Goal: Information Seeking & Learning: Compare options

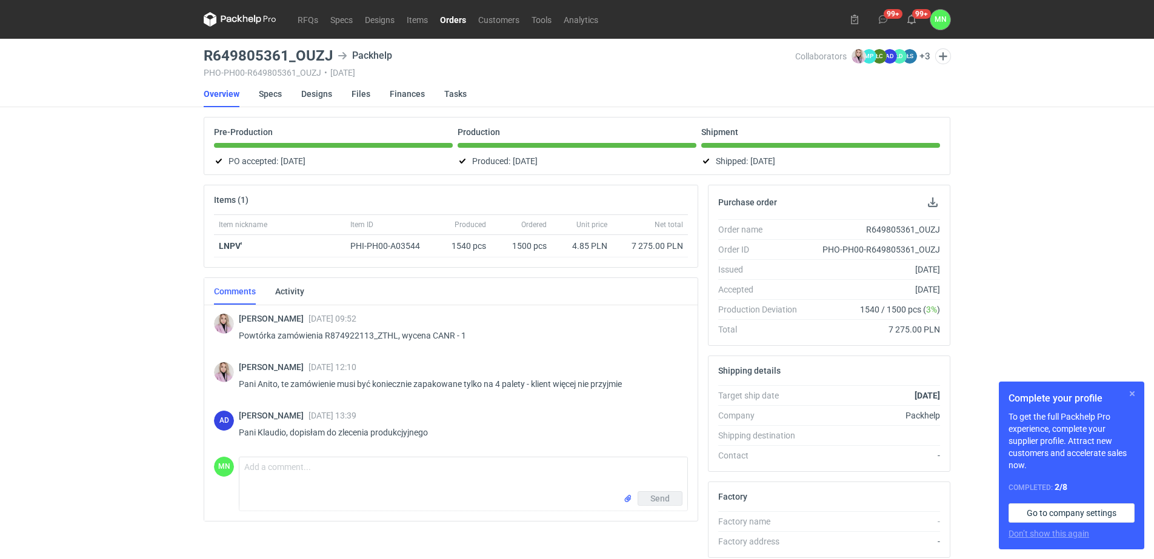
click at [1133, 397] on button "button" at bounding box center [1132, 394] width 15 height 15
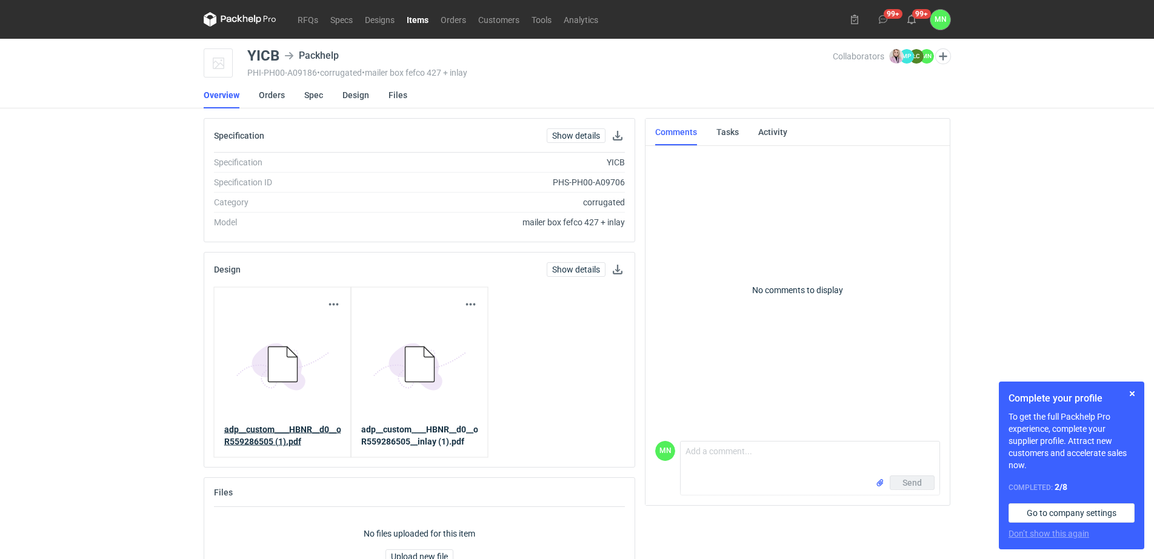
click at [315, 436] on link "adp__custom____HBNR__d0__oR559286505 (1).pdf" at bounding box center [282, 436] width 117 height 24
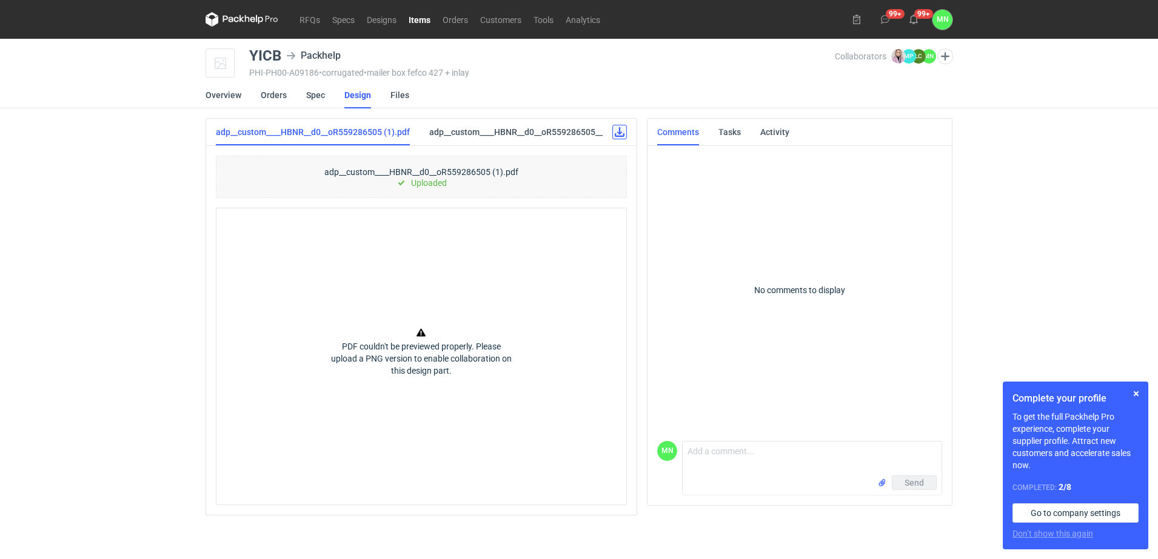
click at [618, 130] on link at bounding box center [619, 132] width 15 height 15
click at [450, 24] on link "Orders" at bounding box center [455, 19] width 38 height 15
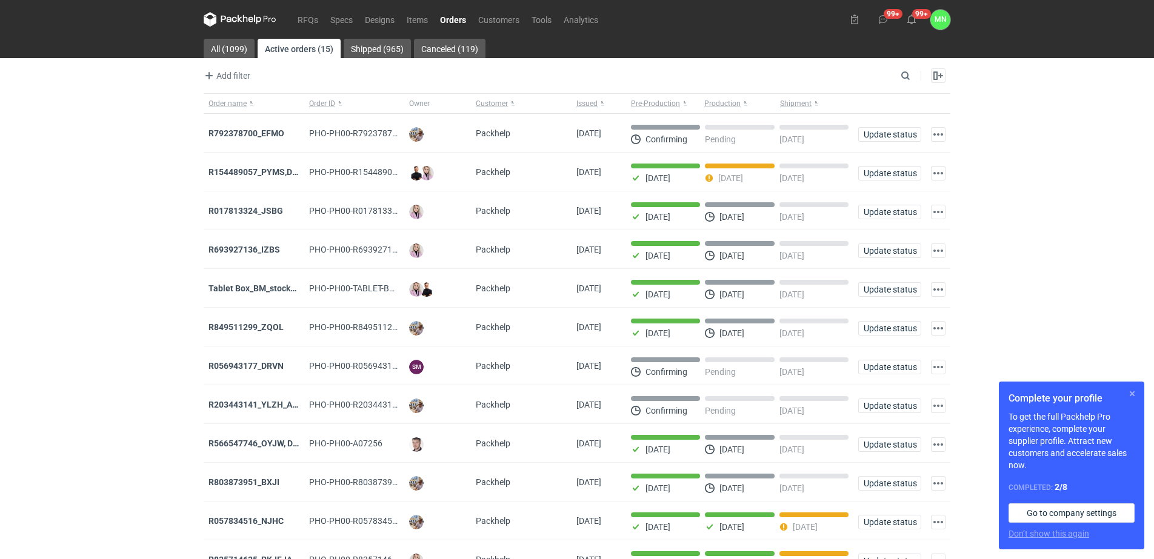
click at [1134, 393] on button "button" at bounding box center [1132, 394] width 15 height 15
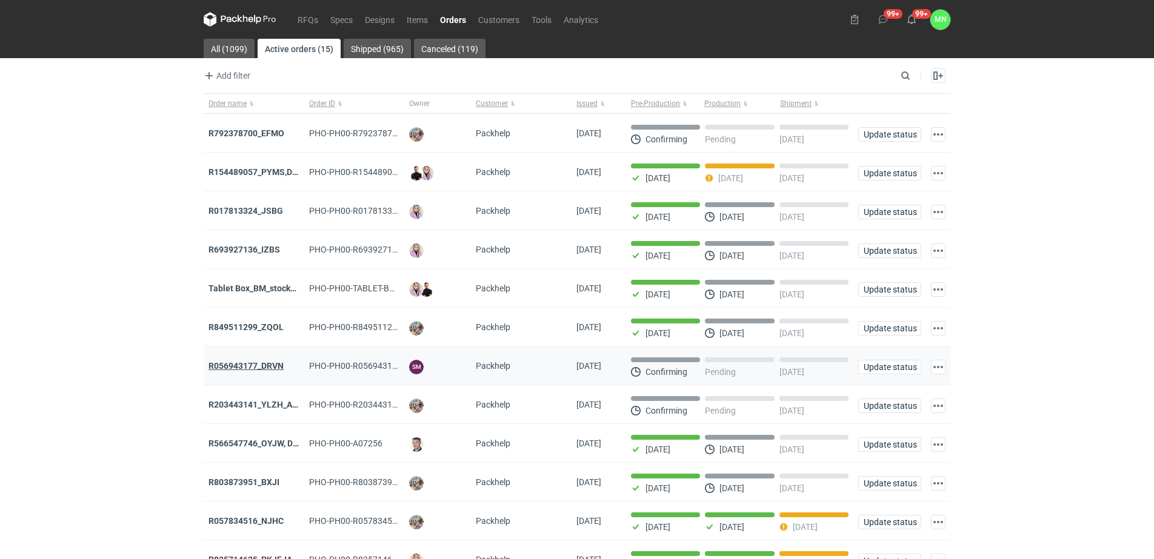
click at [242, 371] on strong "R056943177_DRVN" at bounding box center [245, 366] width 75 height 10
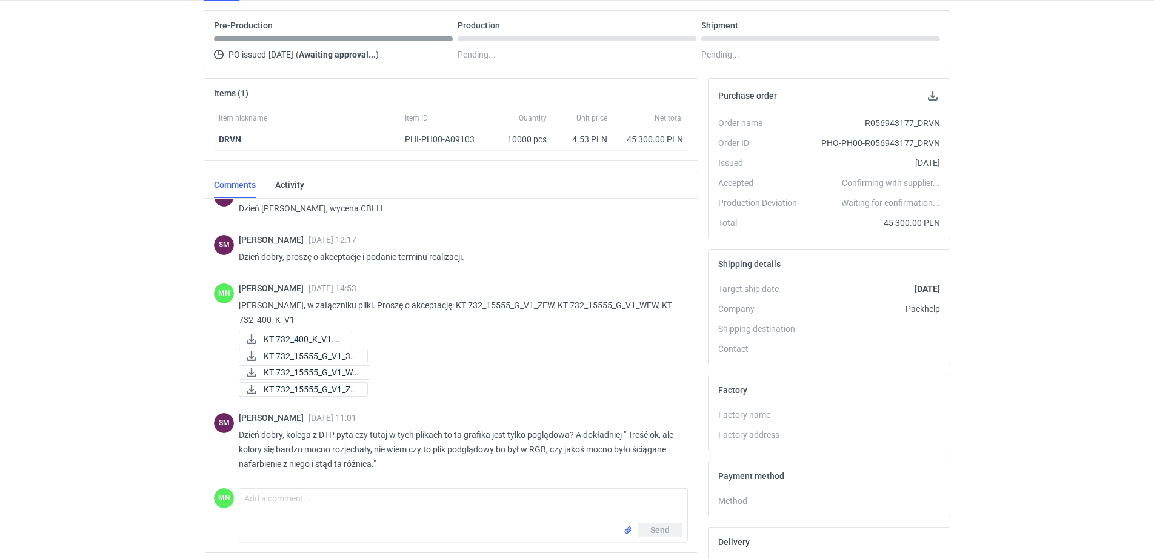
scroll to position [21, 0]
click at [280, 505] on textarea "Comment message" at bounding box center [463, 506] width 448 height 34
type textarea "Panie Sebastianie,"
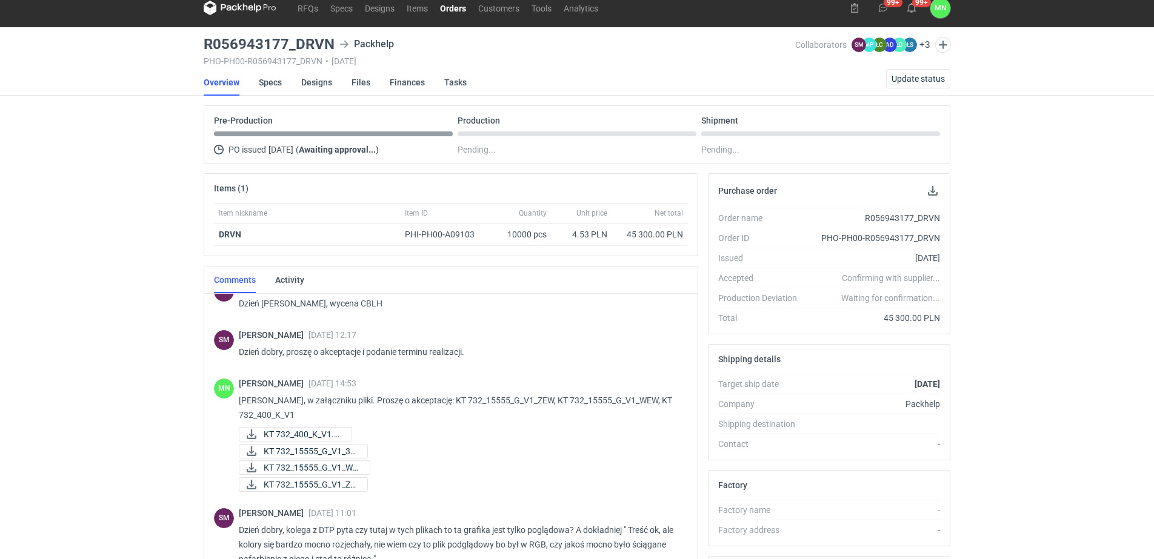
scroll to position [0, 0]
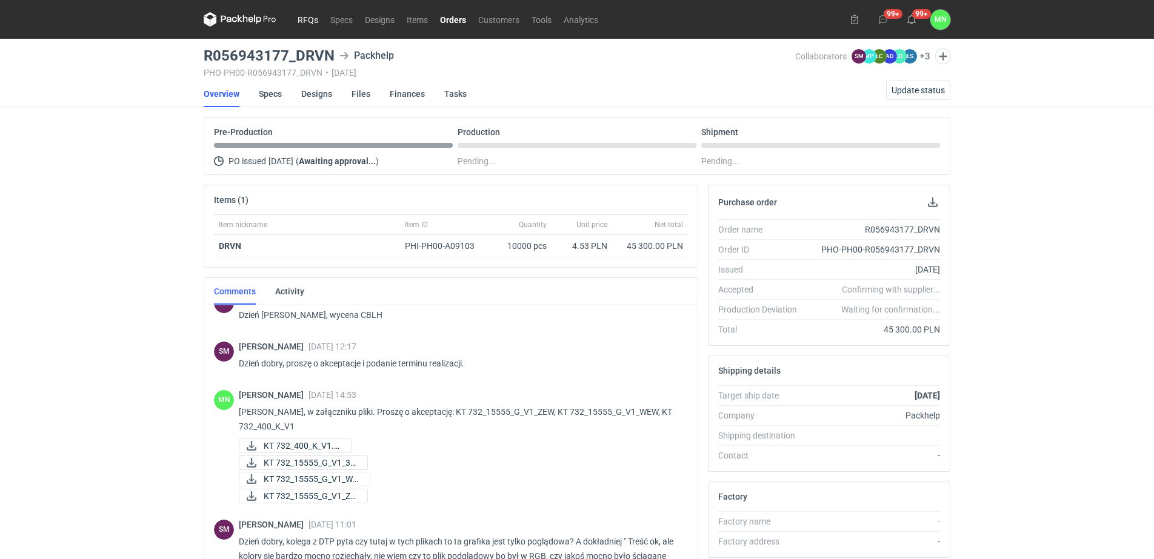
click at [308, 18] on link "RFQs" at bounding box center [307, 19] width 33 height 15
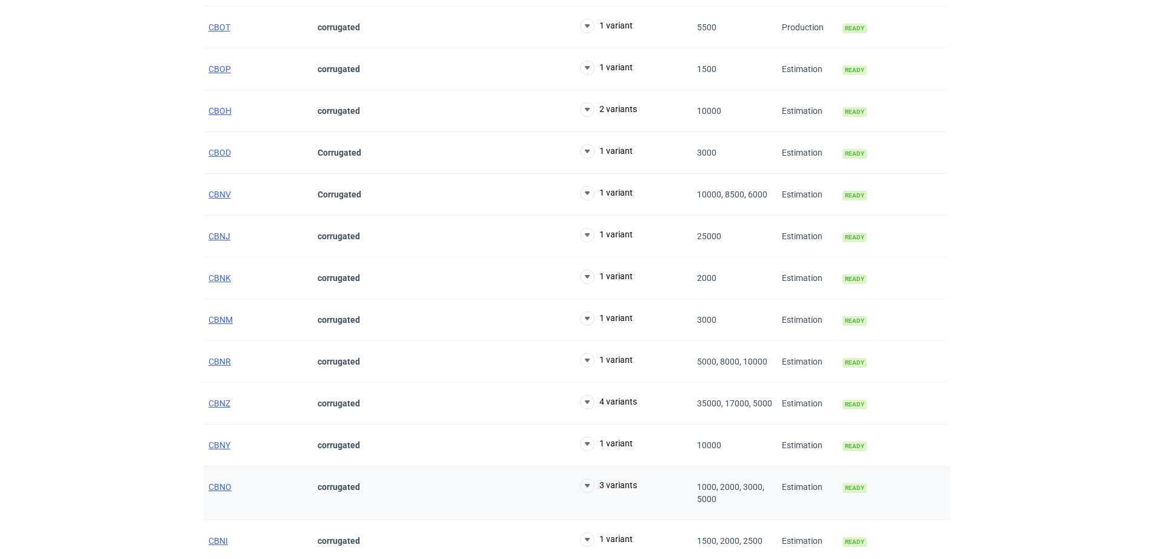
scroll to position [881, 0]
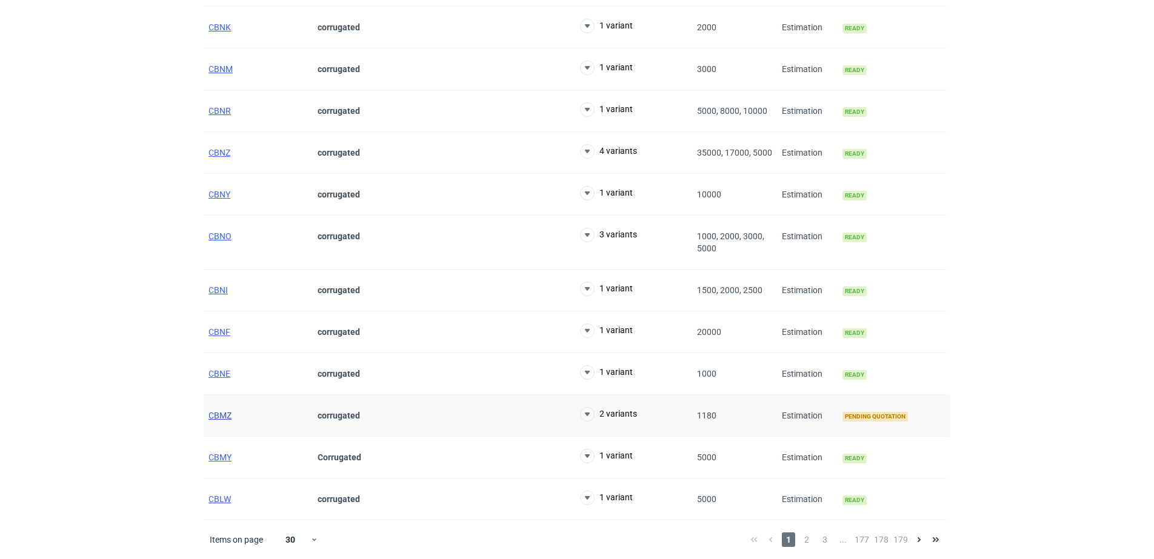
click at [224, 415] on span "CBMZ" at bounding box center [219, 416] width 23 height 10
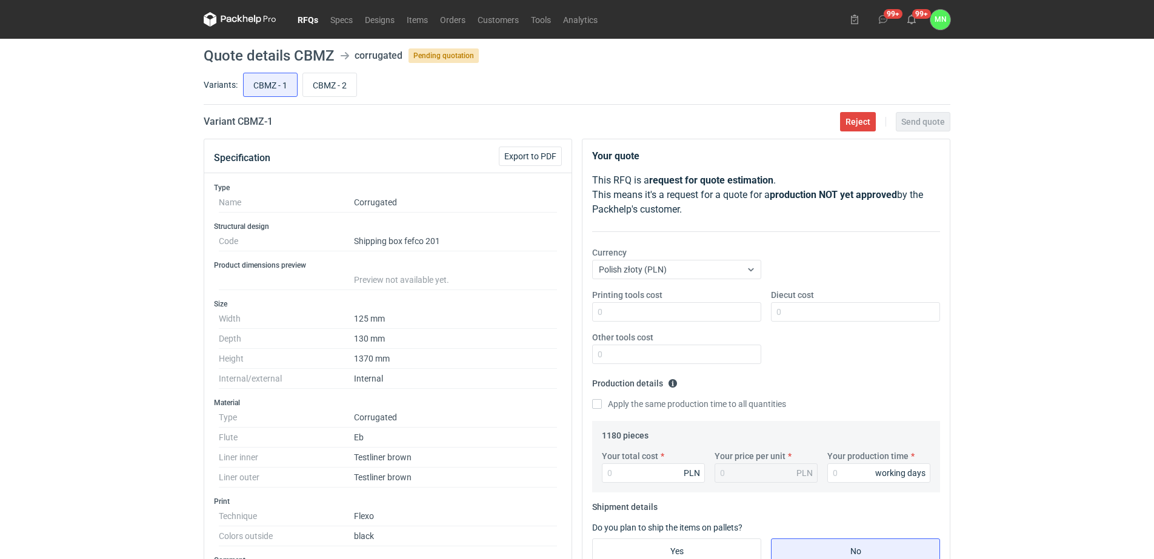
click at [312, 19] on link "RFQs" at bounding box center [307, 19] width 33 height 15
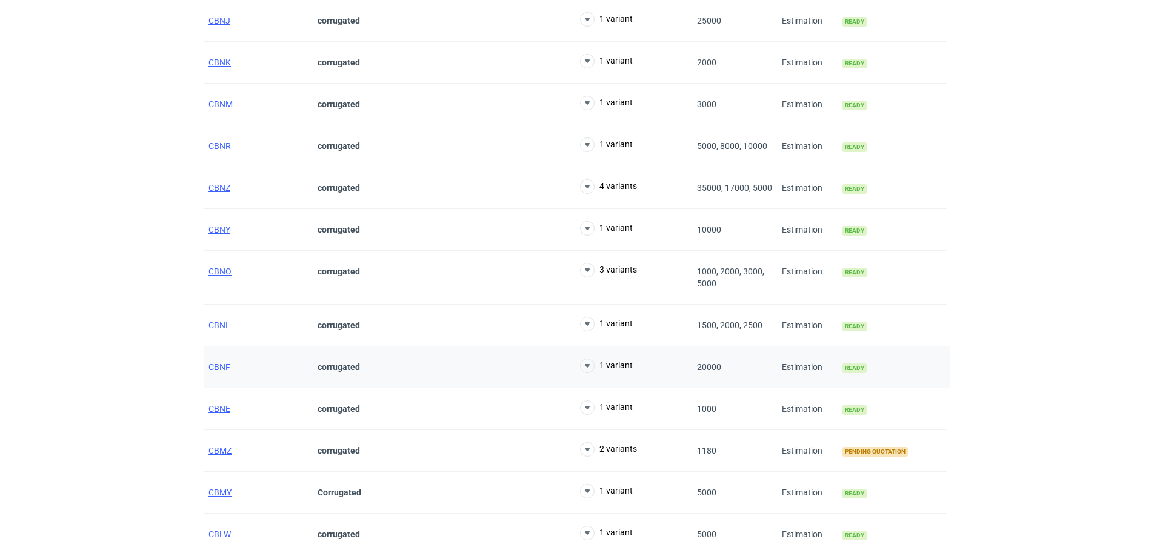
scroll to position [881, 0]
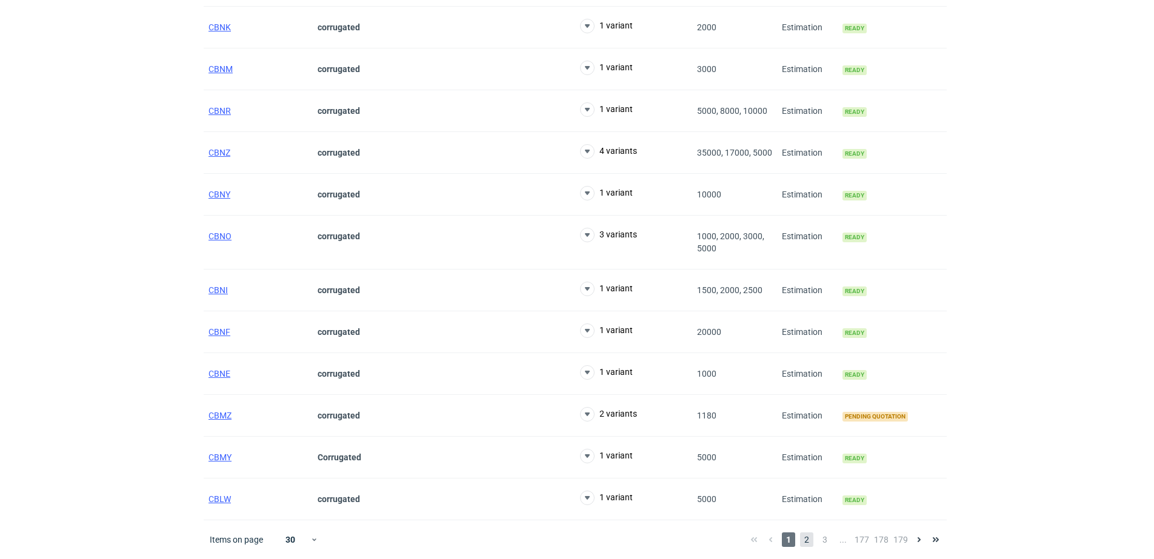
click at [810, 539] on span "2" at bounding box center [806, 540] width 13 height 15
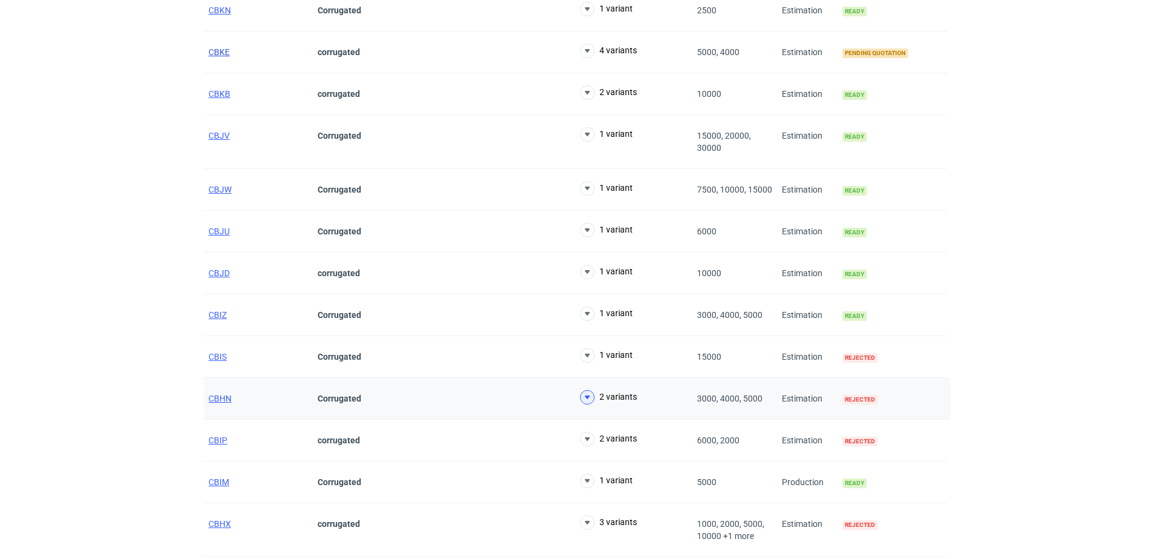
scroll to position [918, 0]
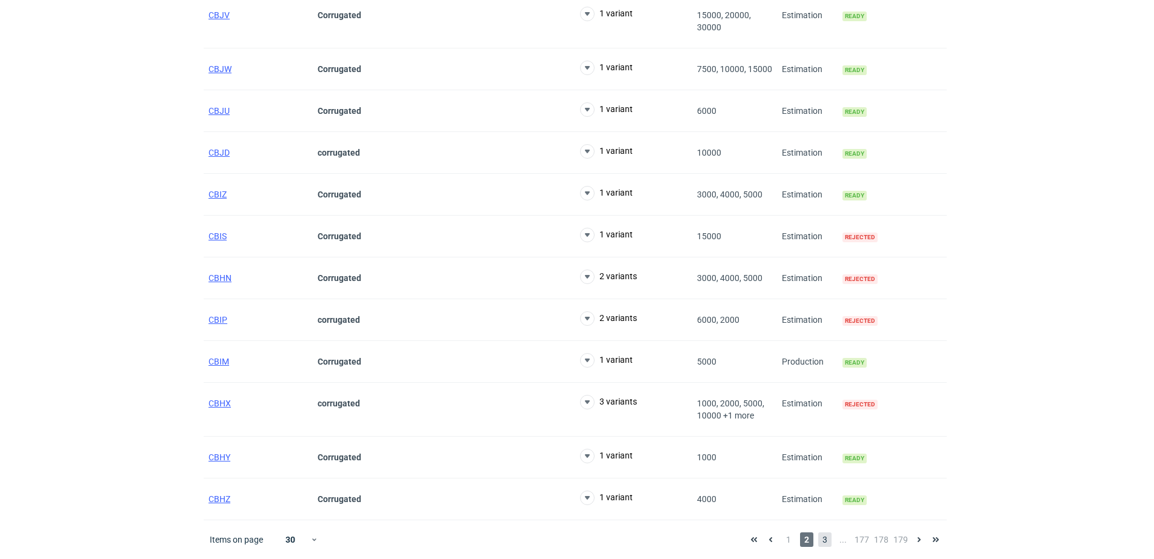
click at [824, 535] on span "3" at bounding box center [824, 540] width 13 height 15
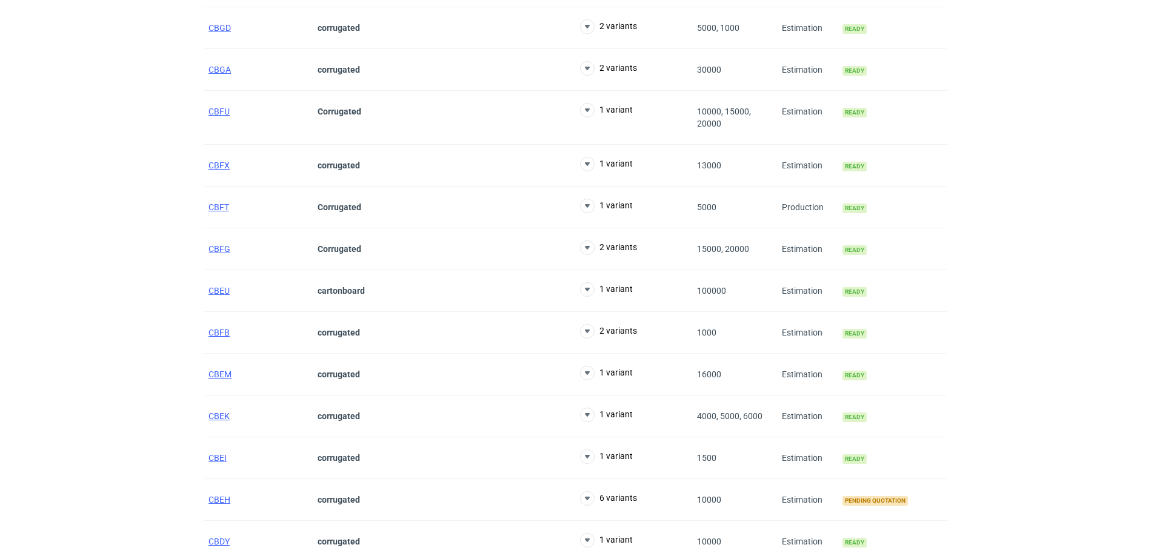
scroll to position [893, 0]
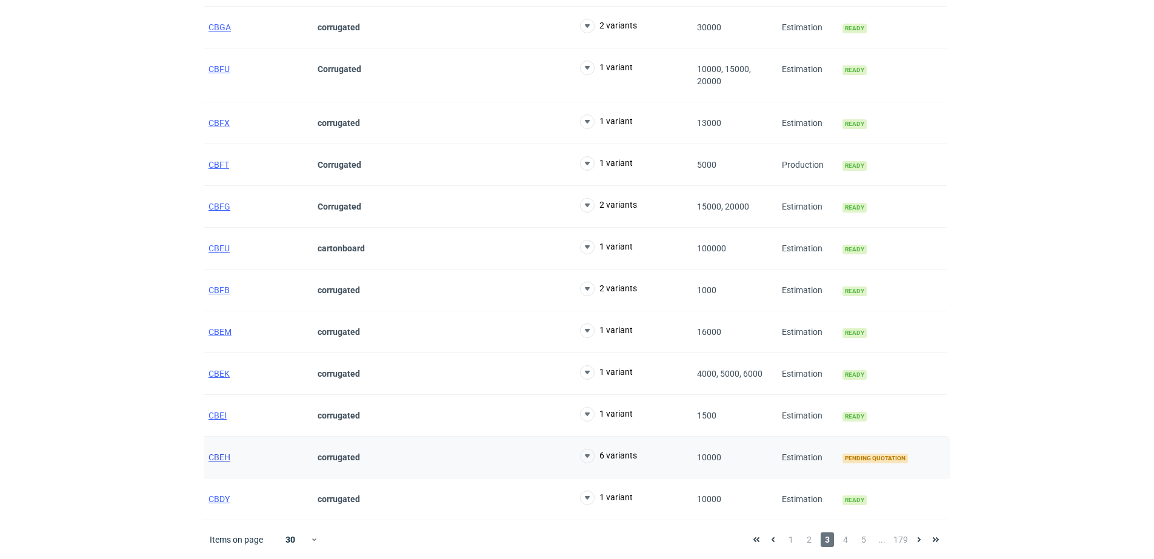
click at [219, 454] on span "CBEH" at bounding box center [219, 458] width 22 height 10
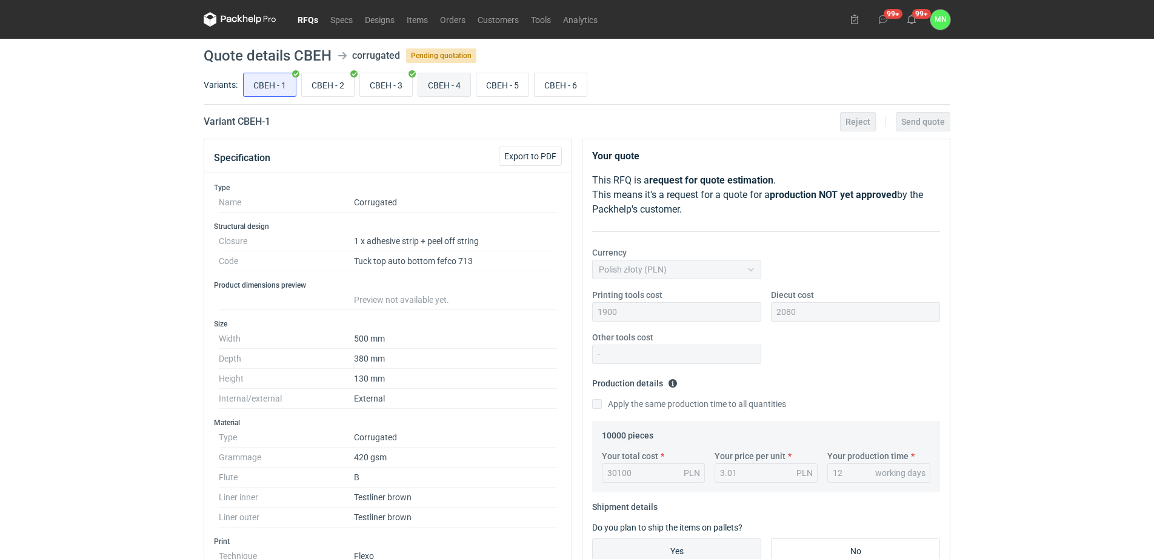
click at [459, 95] on input "CBEH - 4" at bounding box center [444, 84] width 52 height 23
radio input "true"
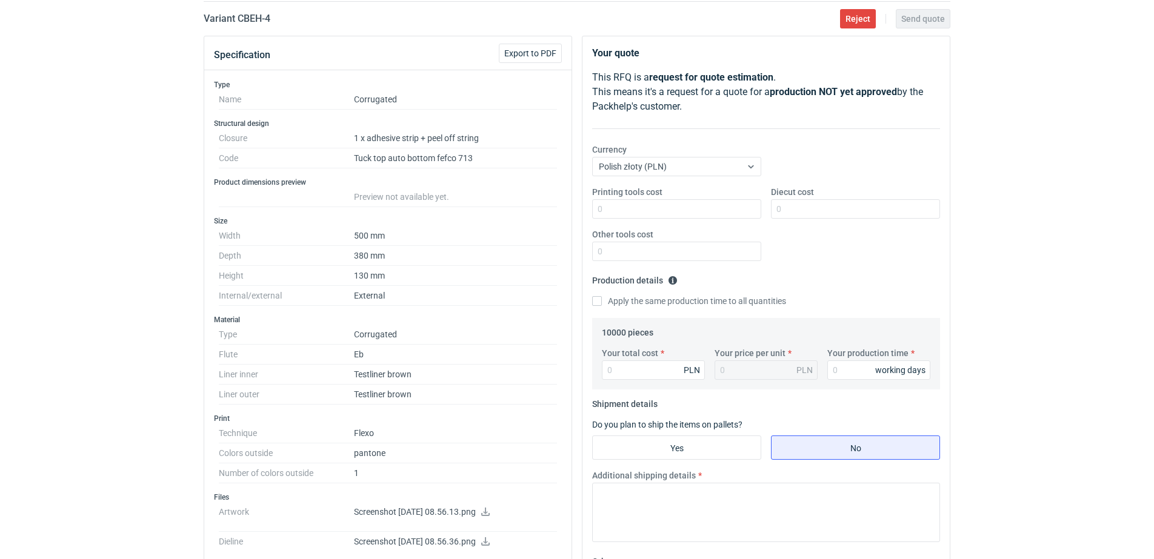
scroll to position [76, 0]
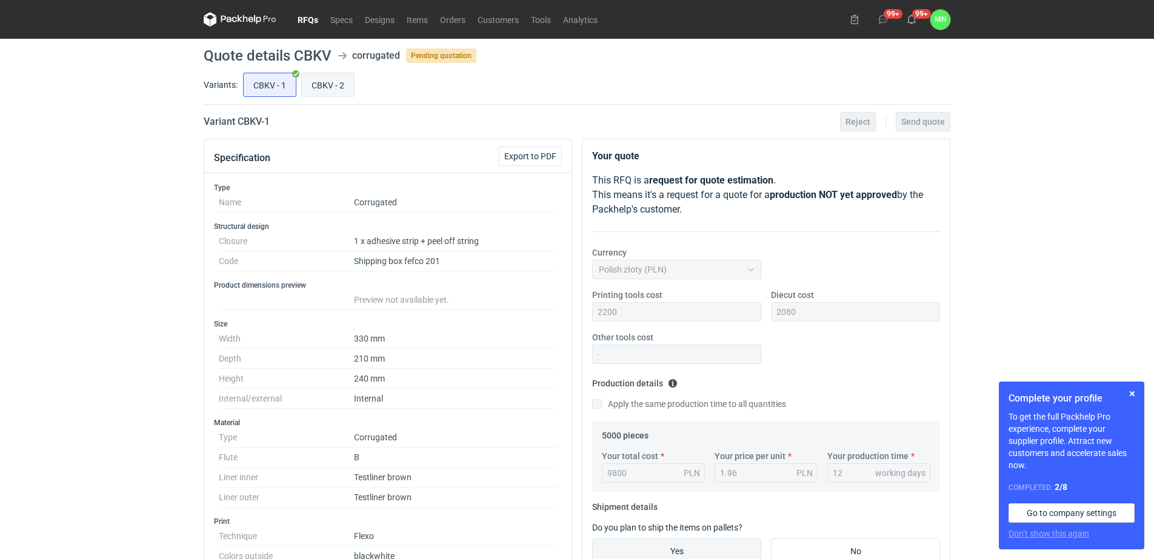
click at [325, 84] on input "CBKV - 2" at bounding box center [328, 84] width 52 height 23
radio input "true"
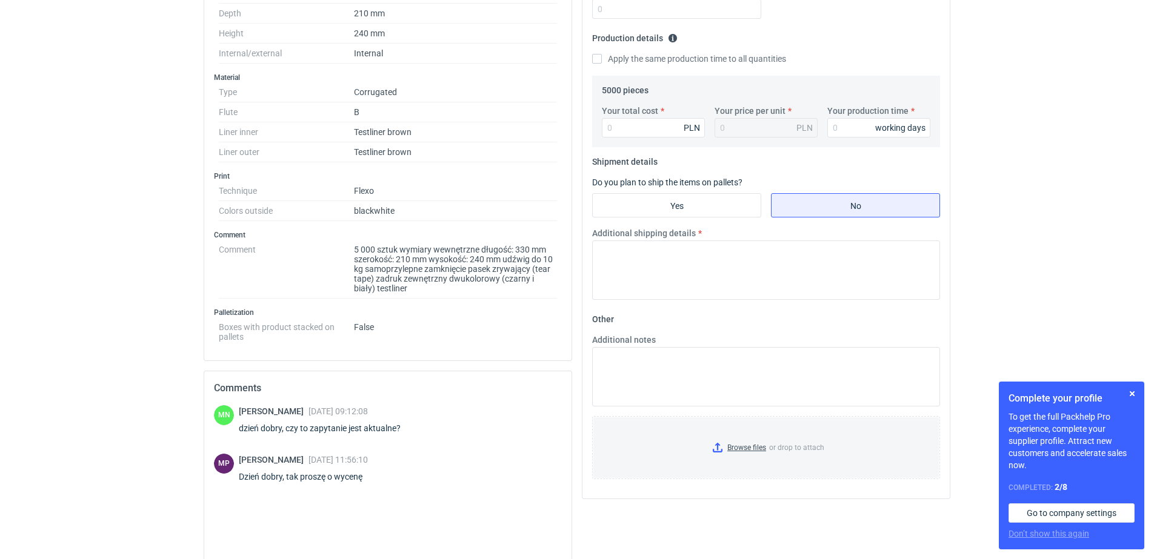
scroll to position [448, 0]
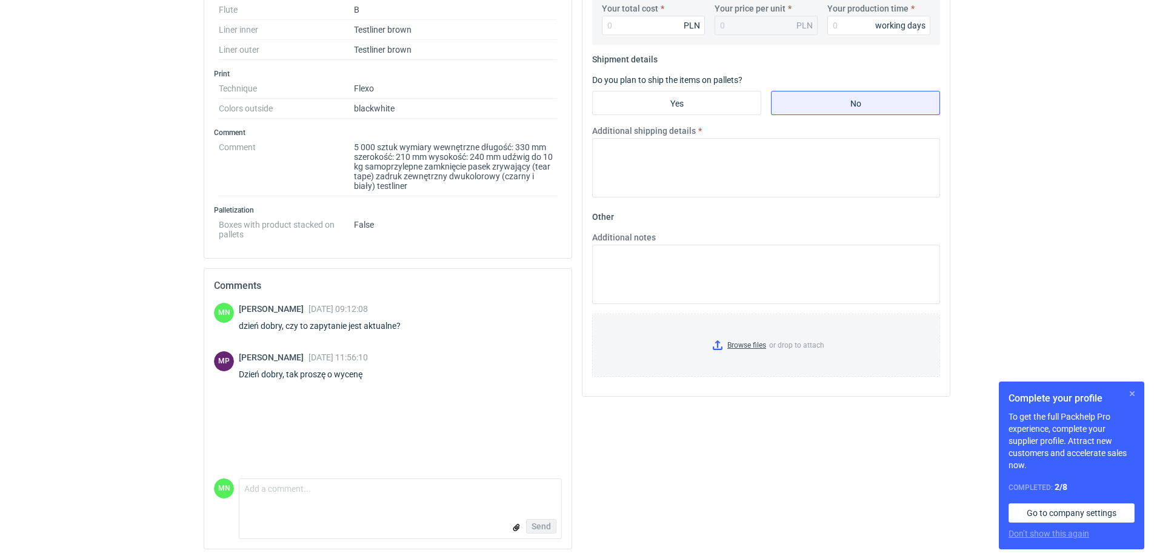
click at [1133, 396] on button "button" at bounding box center [1132, 394] width 15 height 15
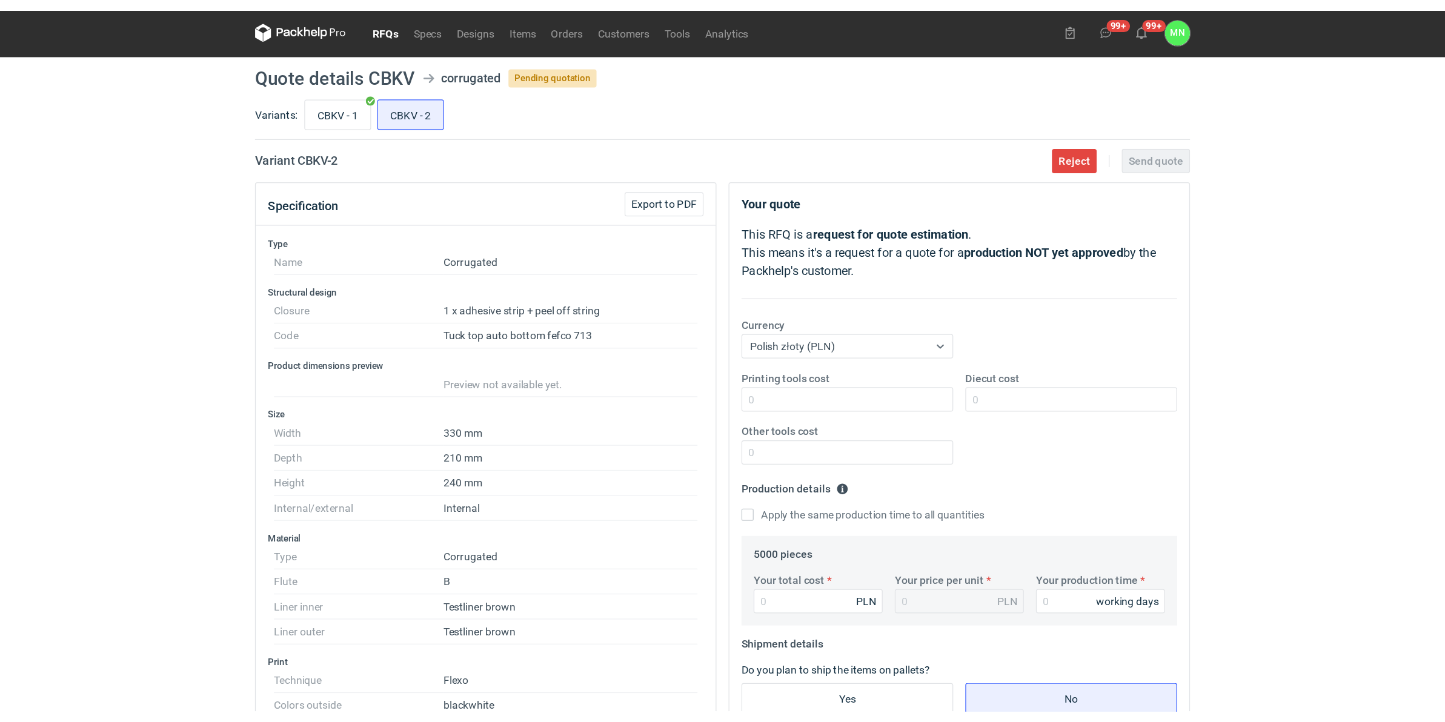
scroll to position [0, 0]
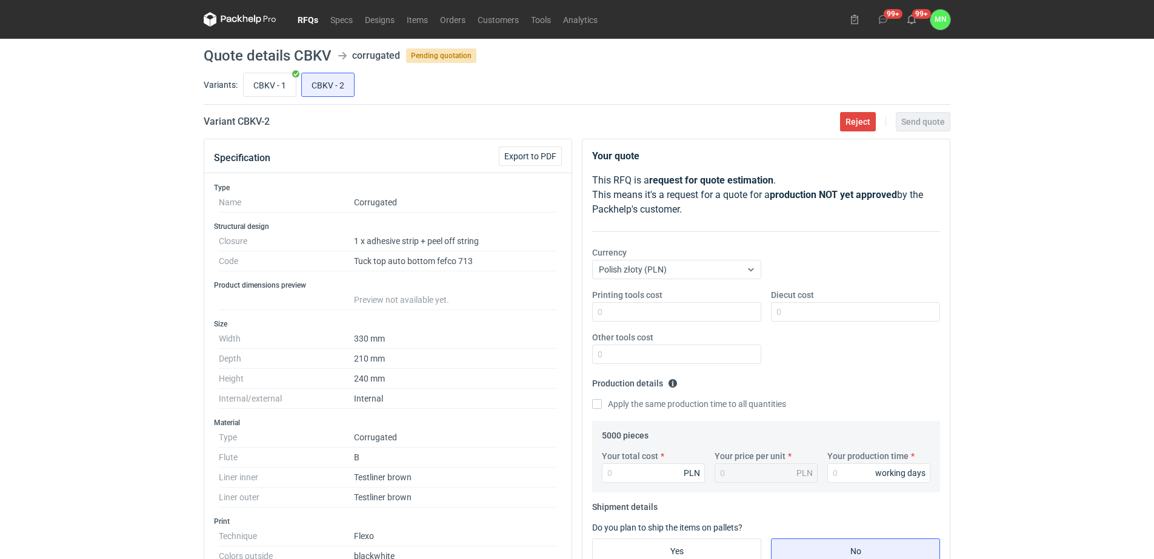
click at [256, 116] on h2 "Variant CBKV - 2" at bounding box center [237, 122] width 66 height 15
copy h2 "CBKV"
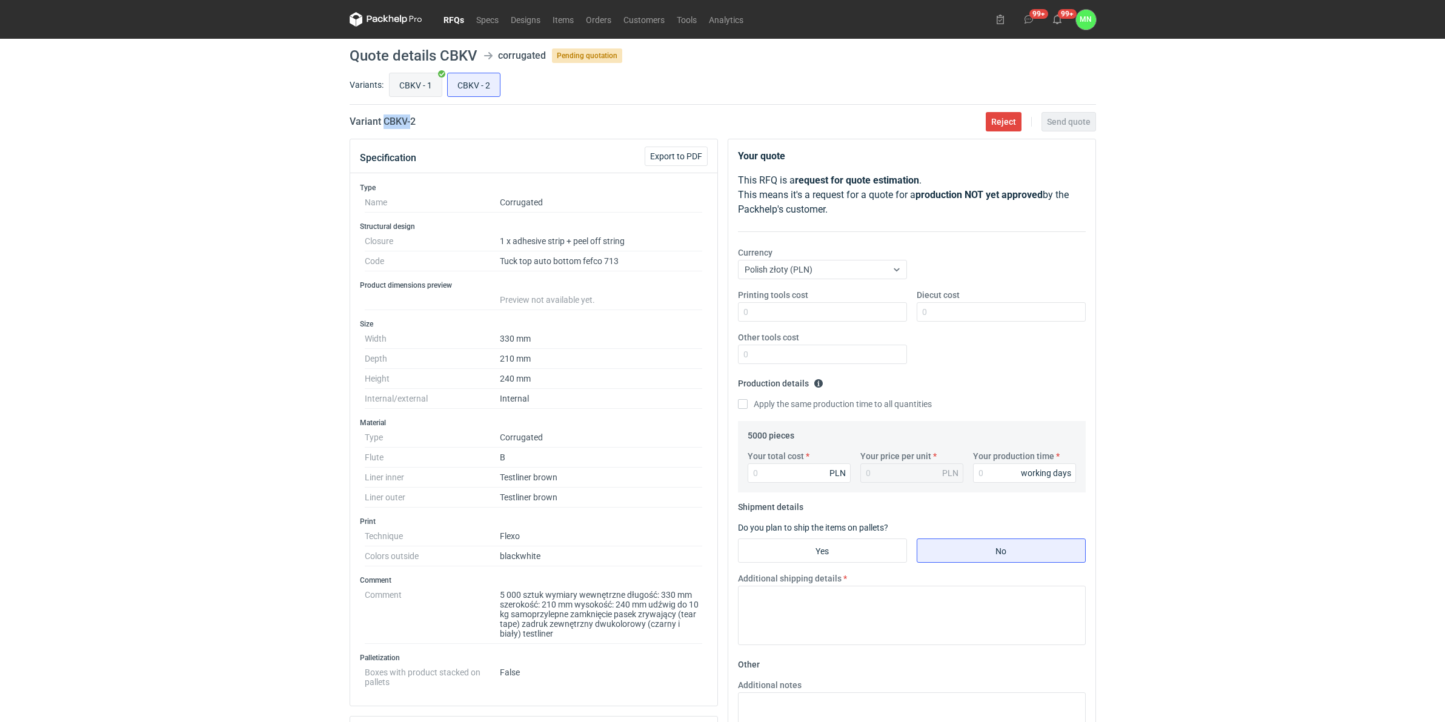
click at [417, 77] on input "CBKV - 1" at bounding box center [416, 84] width 52 height 23
radio input "true"
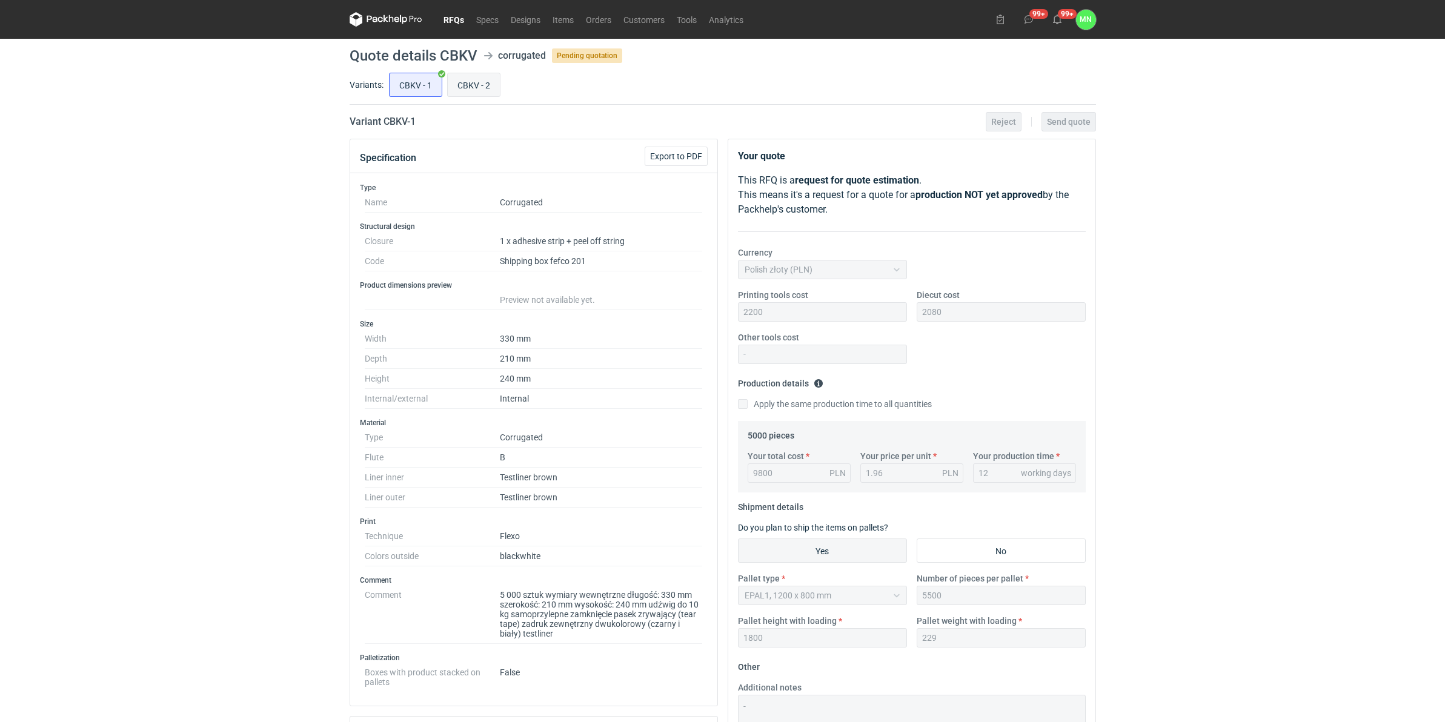
click at [488, 86] on input "CBKV - 2" at bounding box center [474, 84] width 52 height 23
radio input "true"
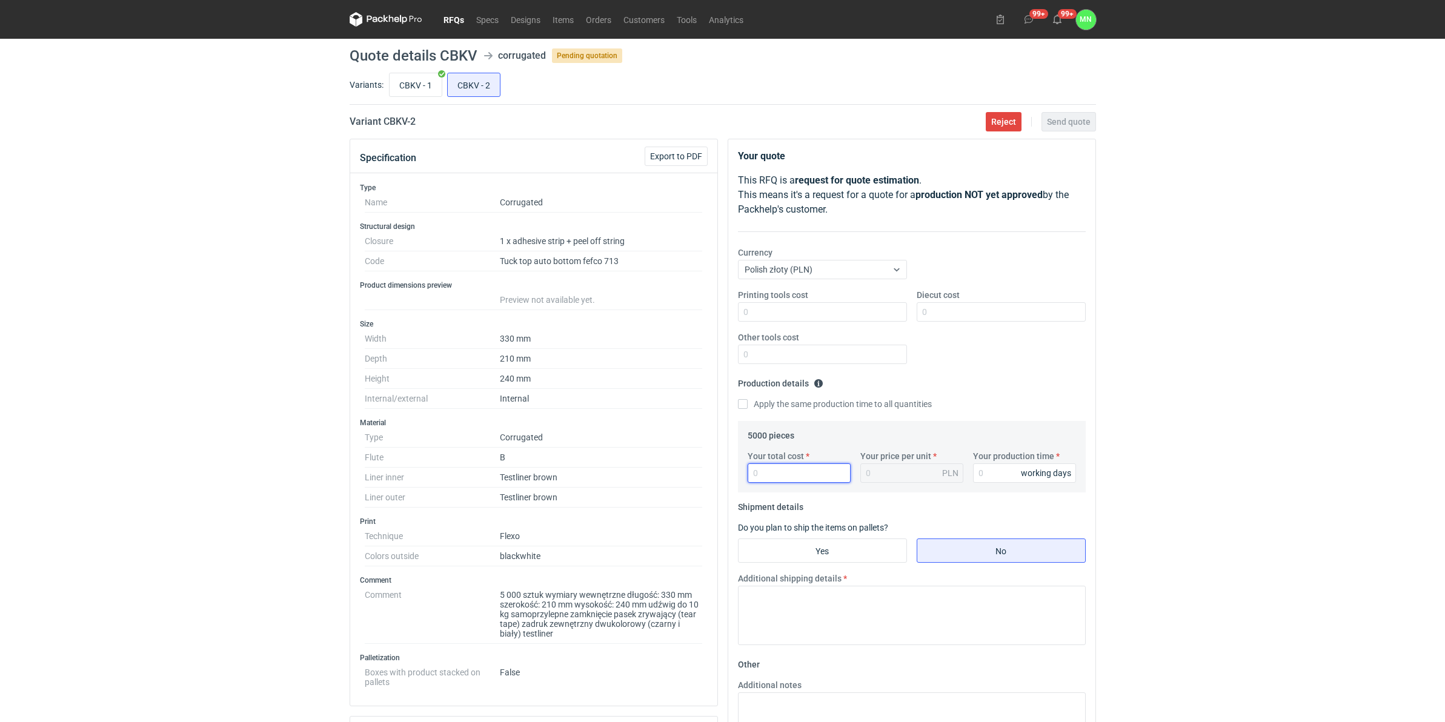
click at [759, 473] on input "Your total cost" at bounding box center [799, 473] width 103 height 19
type input "1045"
type input "0.21"
type input "10450"
type input "2.09"
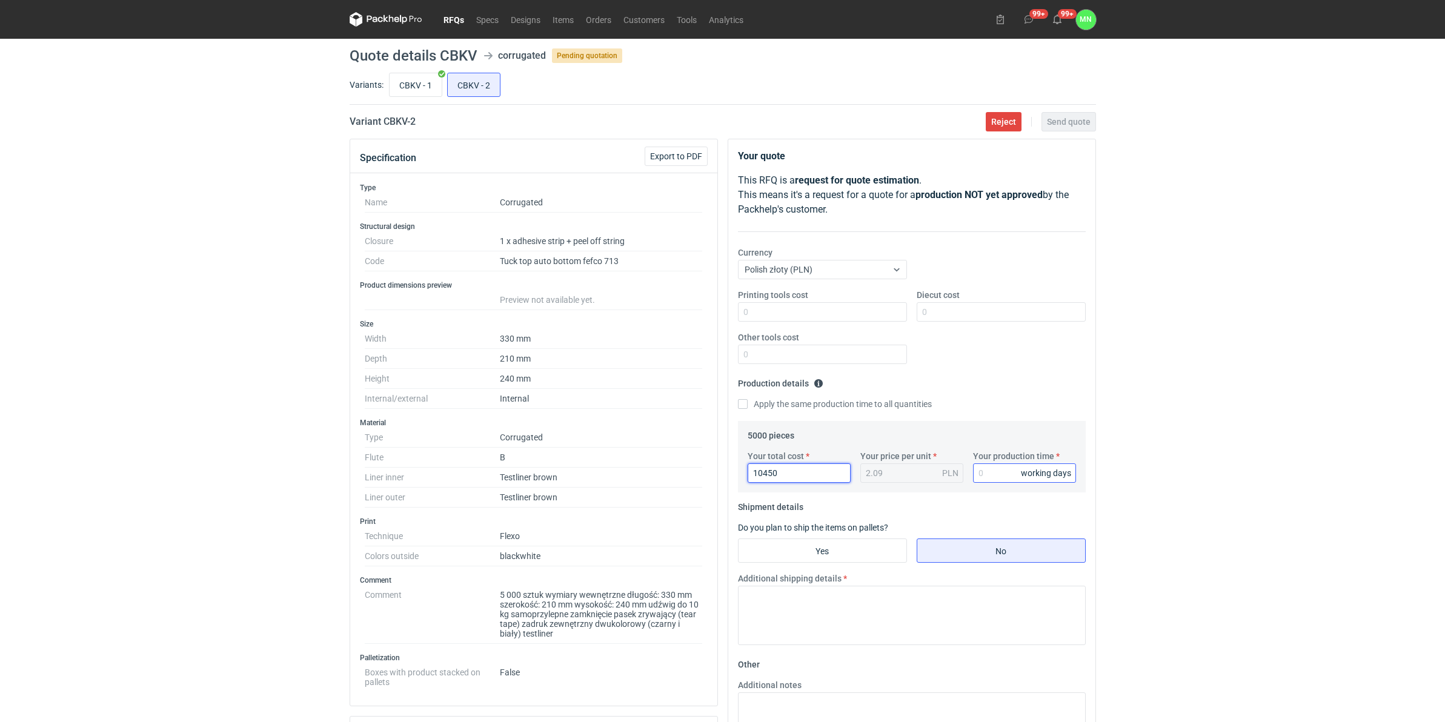
type input "10450"
click at [999, 471] on input "Your production time" at bounding box center [1024, 473] width 103 height 19
type input "12"
click at [870, 547] on input "Yes" at bounding box center [823, 550] width 168 height 23
radio input "true"
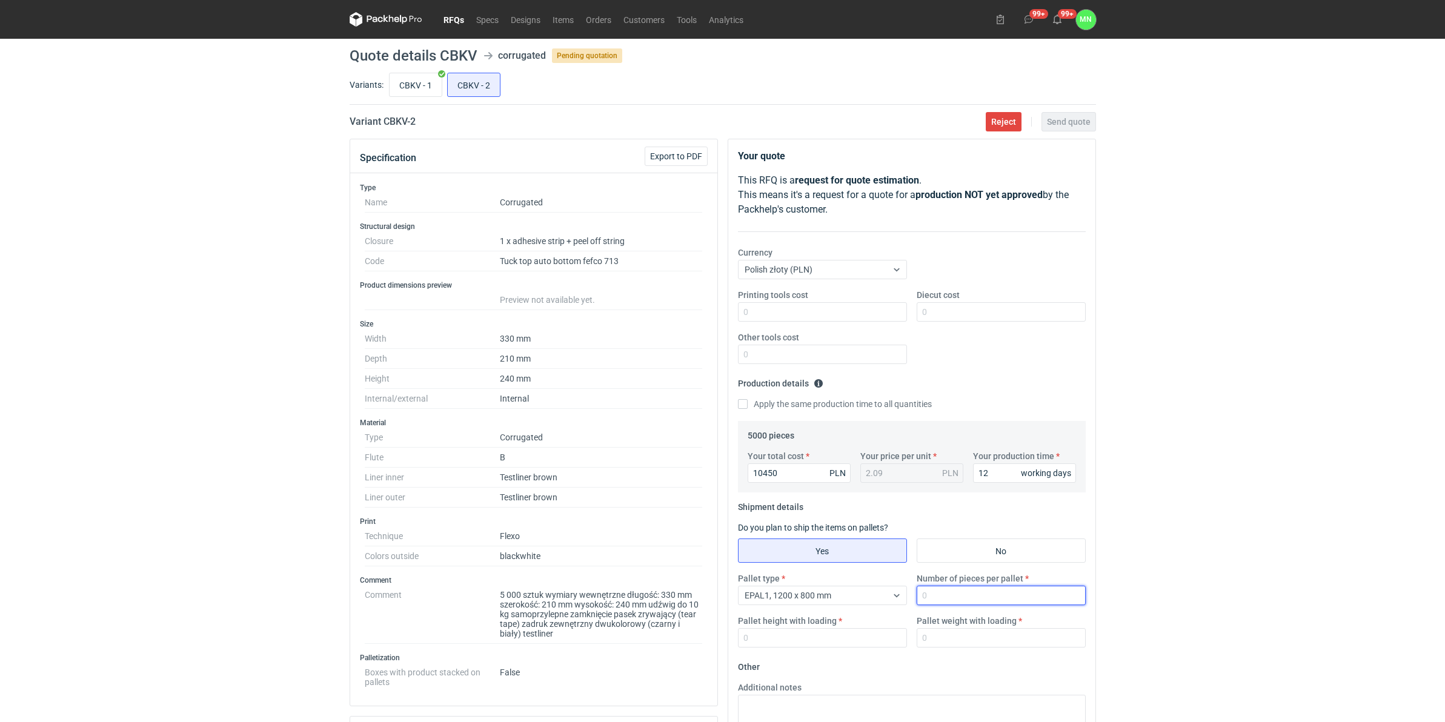
click at [944, 559] on input "Number of pieces per pallet" at bounding box center [1001, 595] width 169 height 19
type input "165"
click at [829, 559] on input "Pallet height with loading" at bounding box center [822, 637] width 169 height 19
type input "1800"
click at [799, 311] on input "Printing tools cost" at bounding box center [822, 311] width 169 height 19
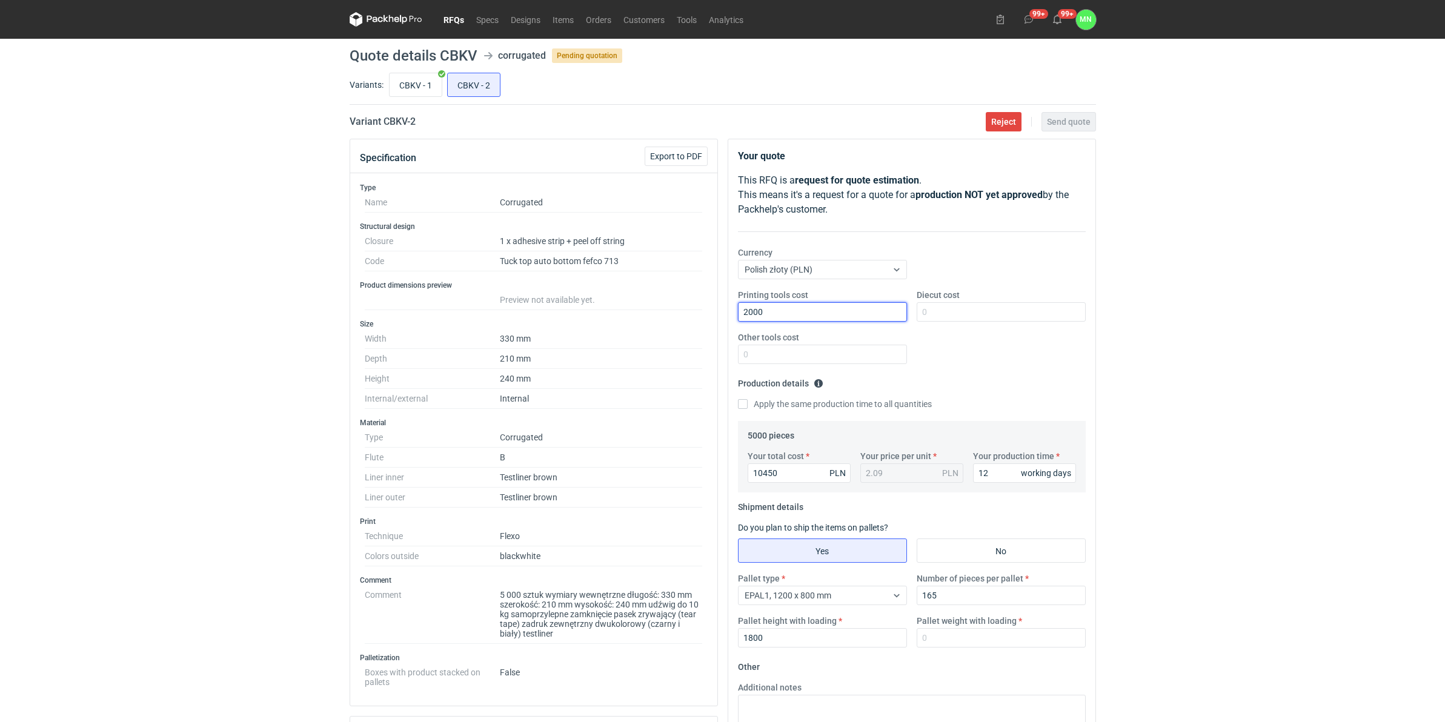
type input "2000"
type input "1950"
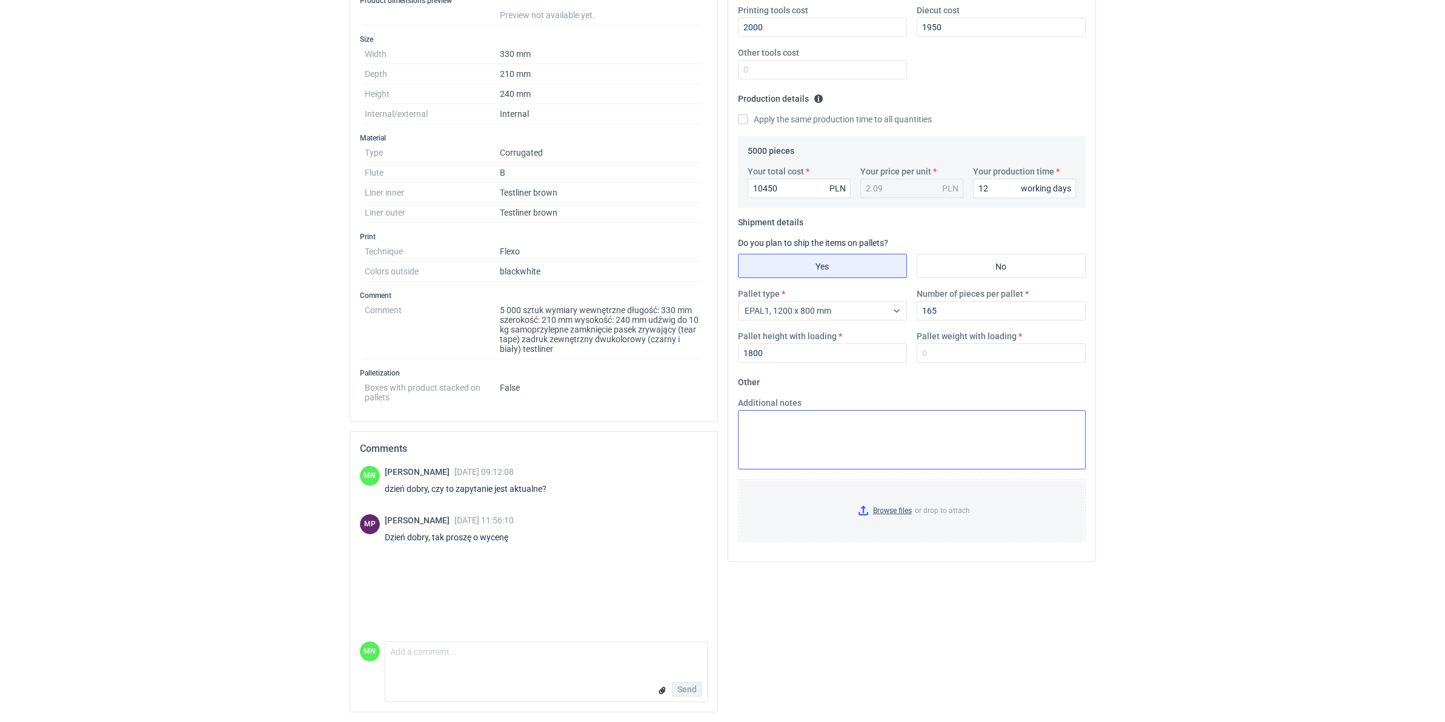
scroll to position [287, 0]
click at [901, 512] on input "Browse files or drop to attach" at bounding box center [911, 511] width 345 height 61
click at [941, 359] on input "Pallet weight with loading" at bounding box center [1001, 353] width 169 height 19
type input "110"
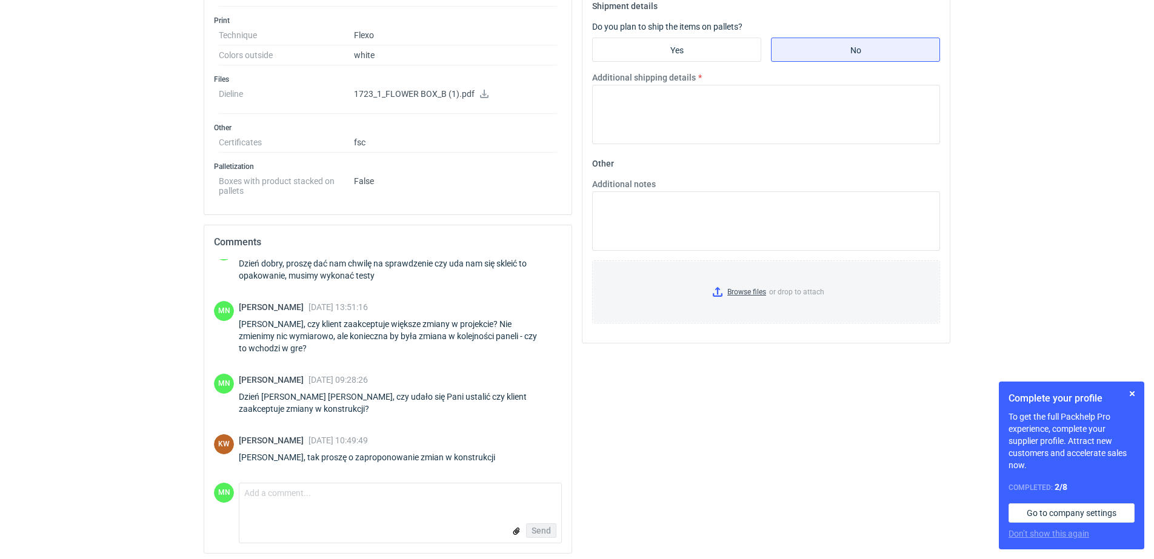
scroll to position [505, 0]
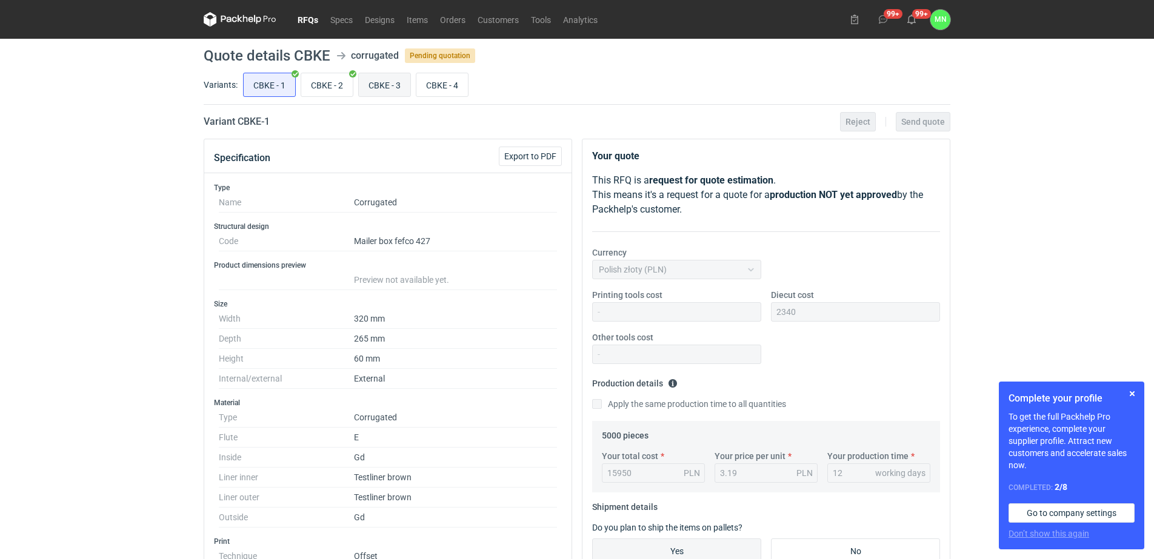
click at [390, 76] on input "CBKE - 3" at bounding box center [385, 84] width 52 height 23
radio input "true"
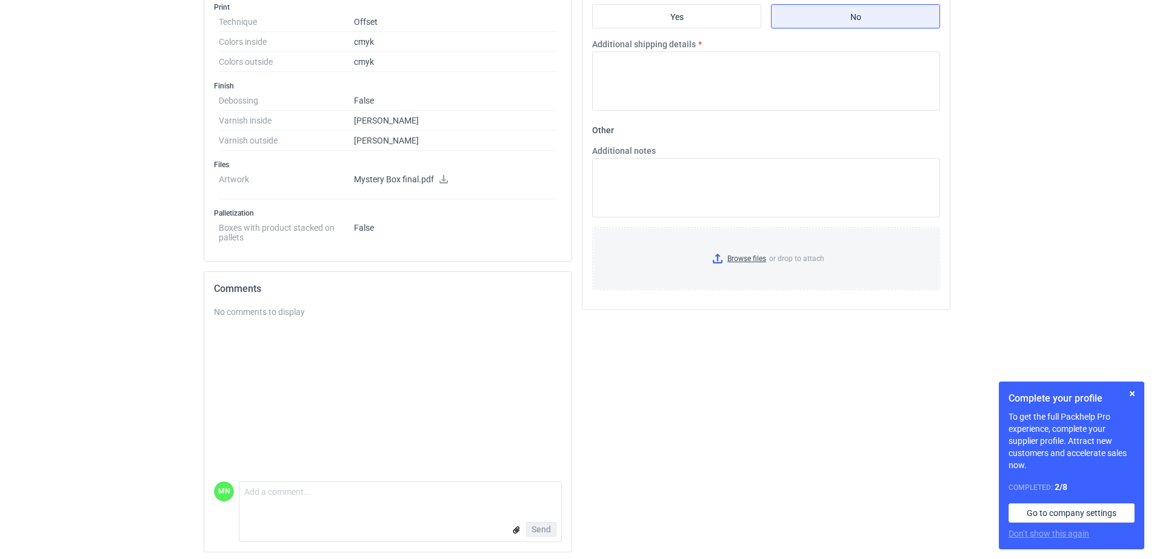
scroll to position [538, 0]
click at [330, 485] on textarea "Comment message" at bounding box center [400, 491] width 322 height 25
click at [301, 488] on textarea "Czy to zapytani jest aktualne?" at bounding box center [400, 491] width 322 height 25
type textarea "Czy to zapytanie jest aktualne?"
click at [547, 524] on span "Send" at bounding box center [540, 526] width 19 height 8
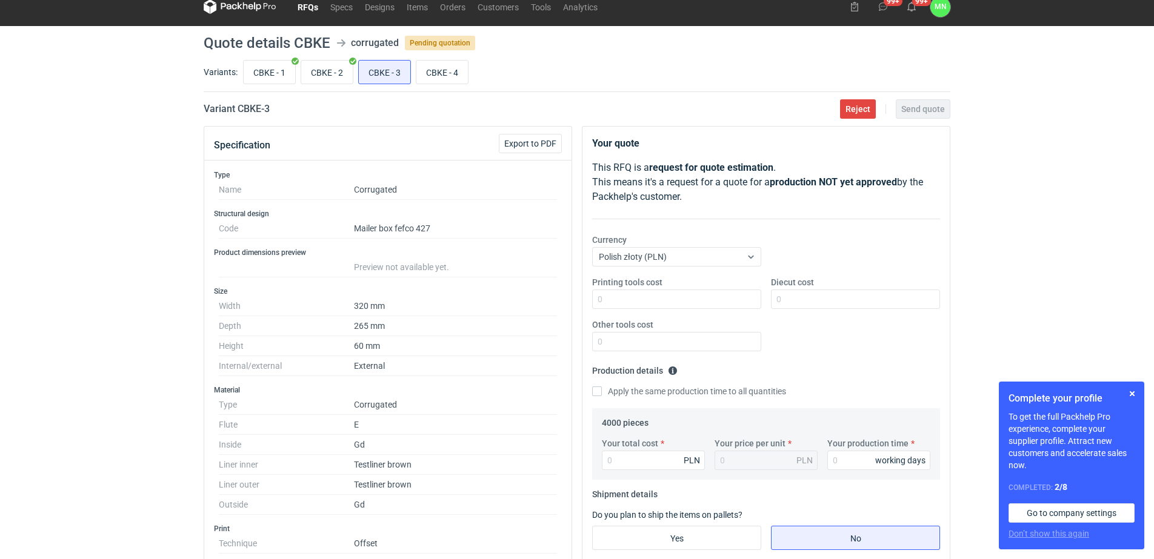
scroll to position [7, 0]
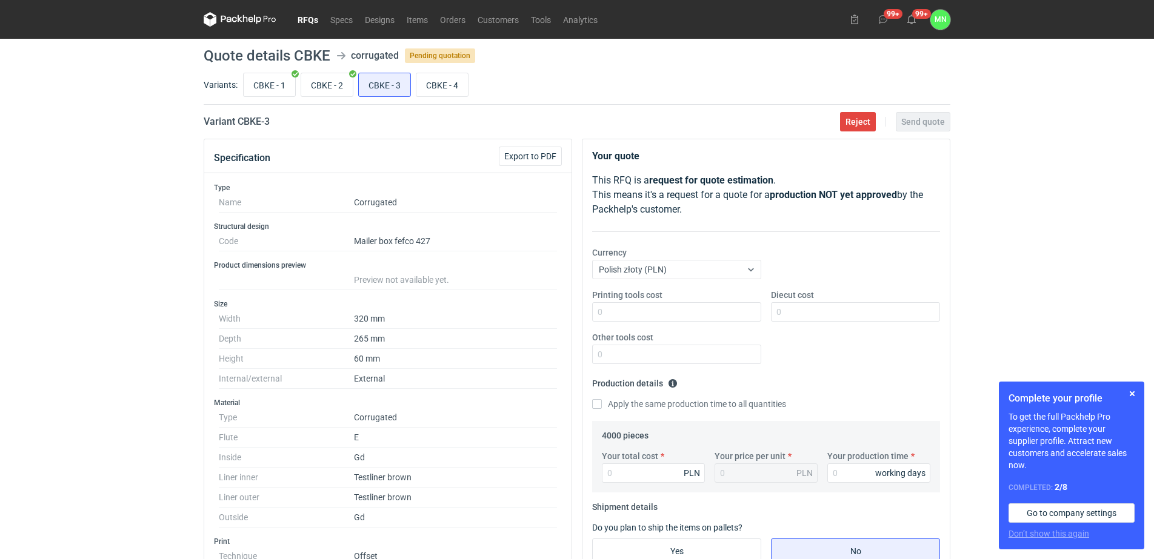
scroll to position [8, 0]
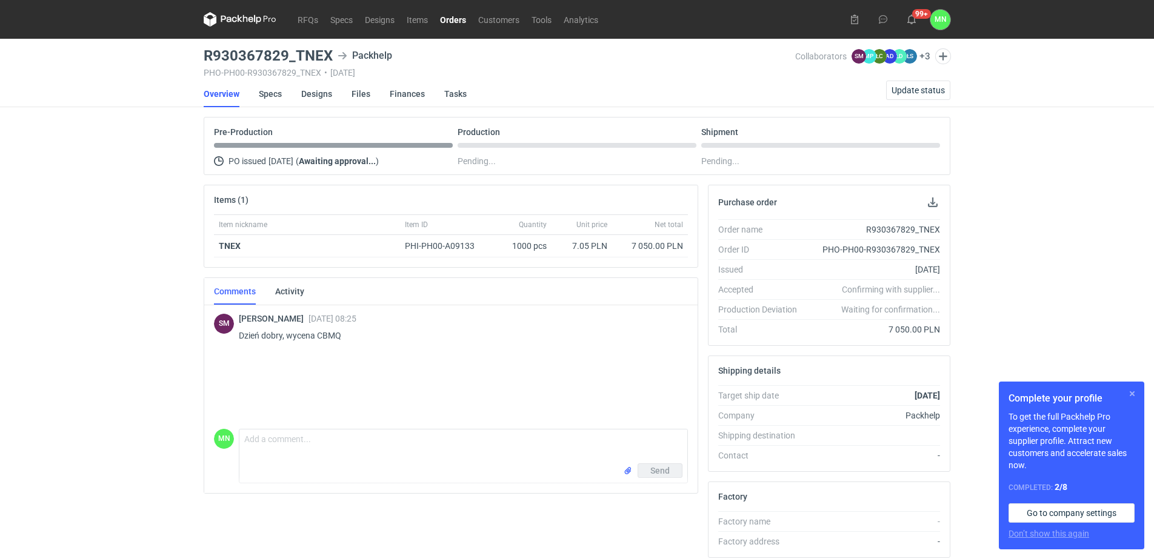
click at [1132, 394] on button "button" at bounding box center [1132, 394] width 15 height 15
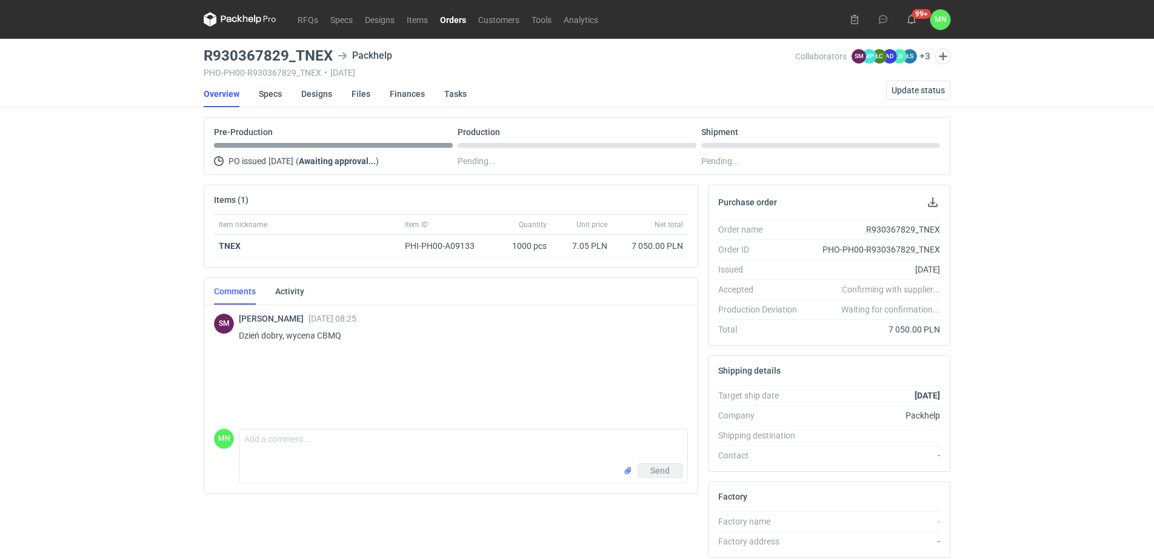
click at [445, 21] on link "Orders" at bounding box center [453, 19] width 38 height 15
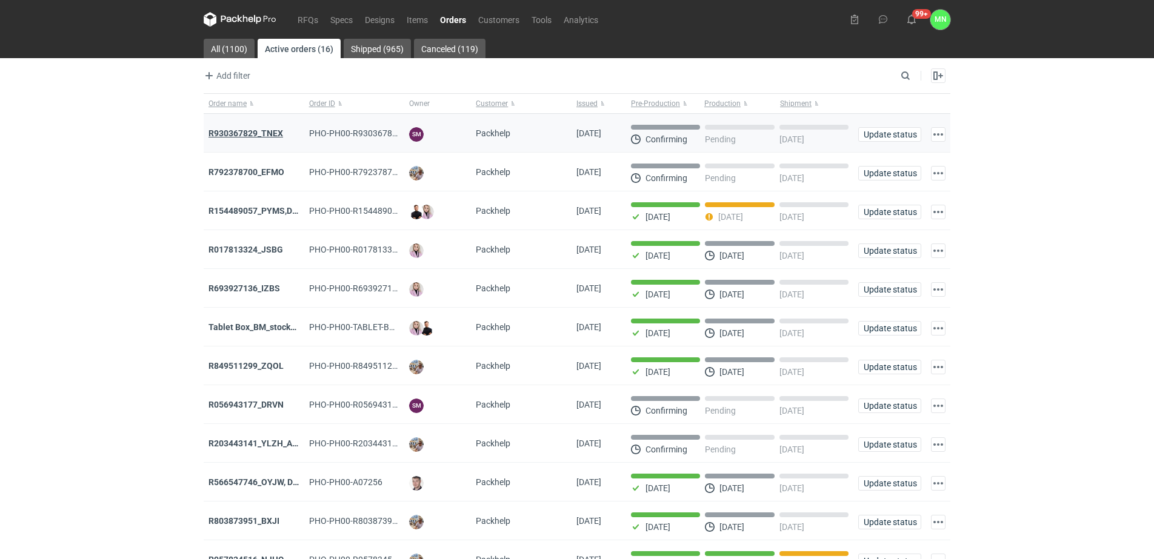
click at [257, 132] on strong "R930367829_TNEX" at bounding box center [245, 133] width 75 height 10
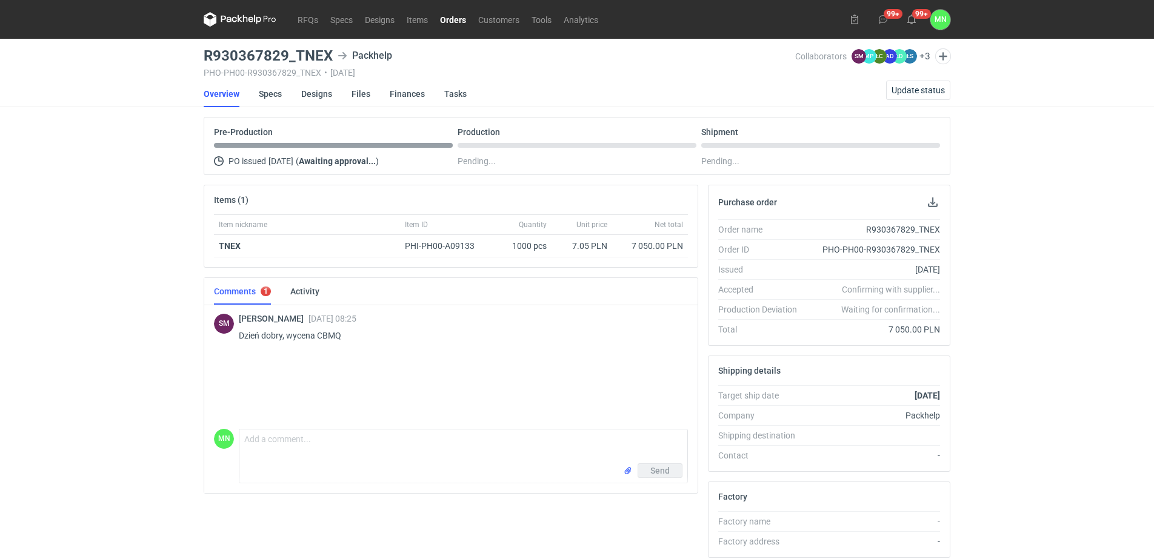
click at [337, 333] on p "Dzień dobry, wycena CBMQ" at bounding box center [458, 335] width 439 height 15
copy p "CBMQ"
drag, startPoint x: 330, startPoint y: 52, endPoint x: 204, endPoint y: 51, distance: 126.7
click at [204, 51] on h3 "R930367829_TNEX" at bounding box center [268, 55] width 129 height 15
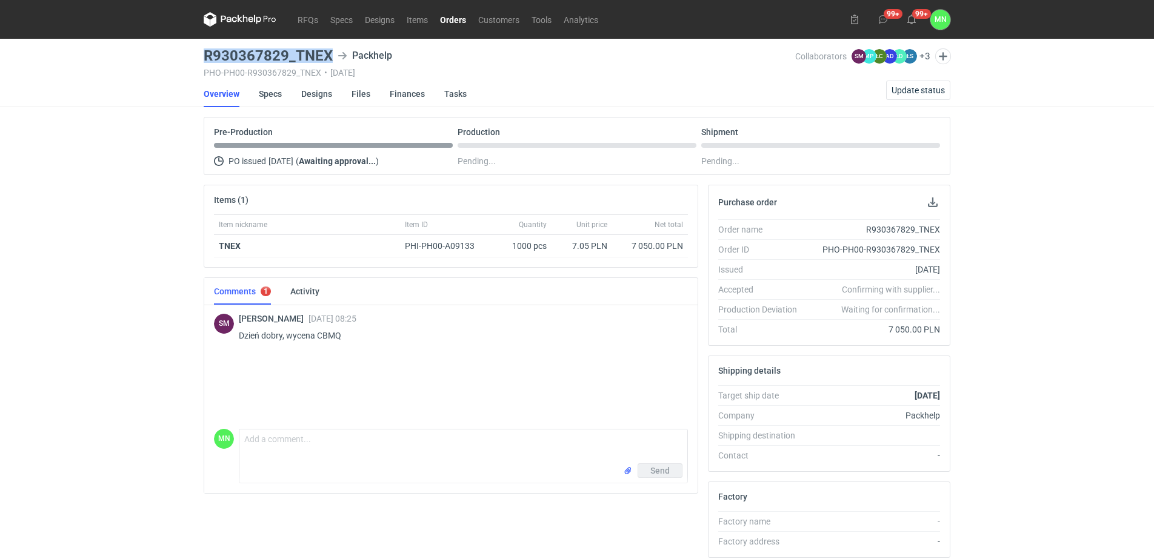
copy h3 "R930367829_TNEX"
click at [339, 332] on p "Dzień dobry, wycena CBMQ" at bounding box center [458, 335] width 439 height 15
copy div "Dzień dobry, wycena CBMQ"
click at [328, 336] on p "Dzień dobry, wycena CBMQ" at bounding box center [458, 335] width 439 height 15
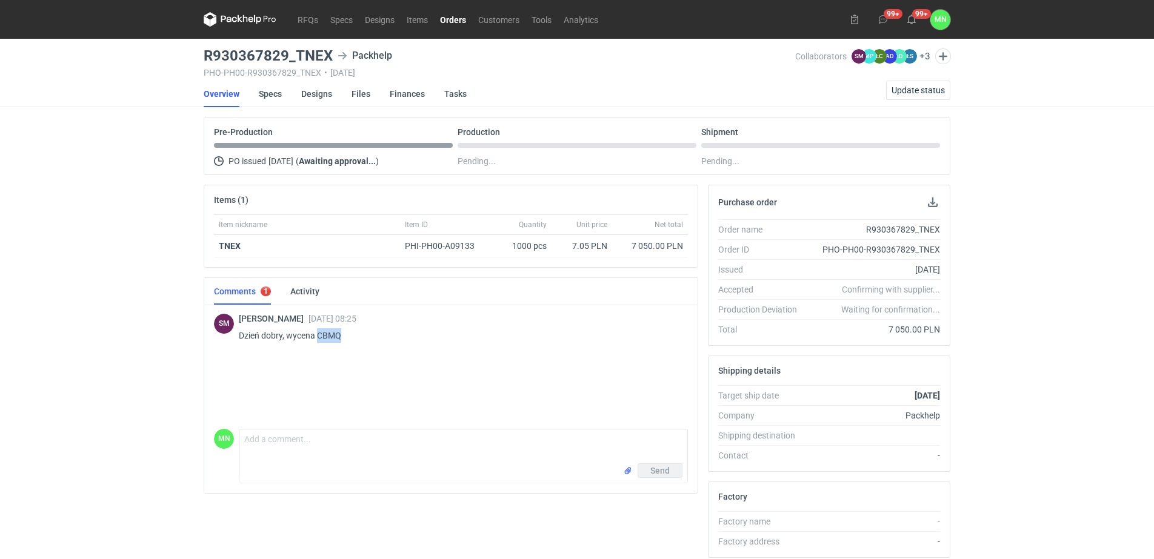
click at [328, 336] on p "Dzień dobry, wycena CBMQ" at bounding box center [458, 335] width 439 height 15
copy p "CBMQ"
click at [275, 93] on link "Specs" at bounding box center [270, 94] width 23 height 27
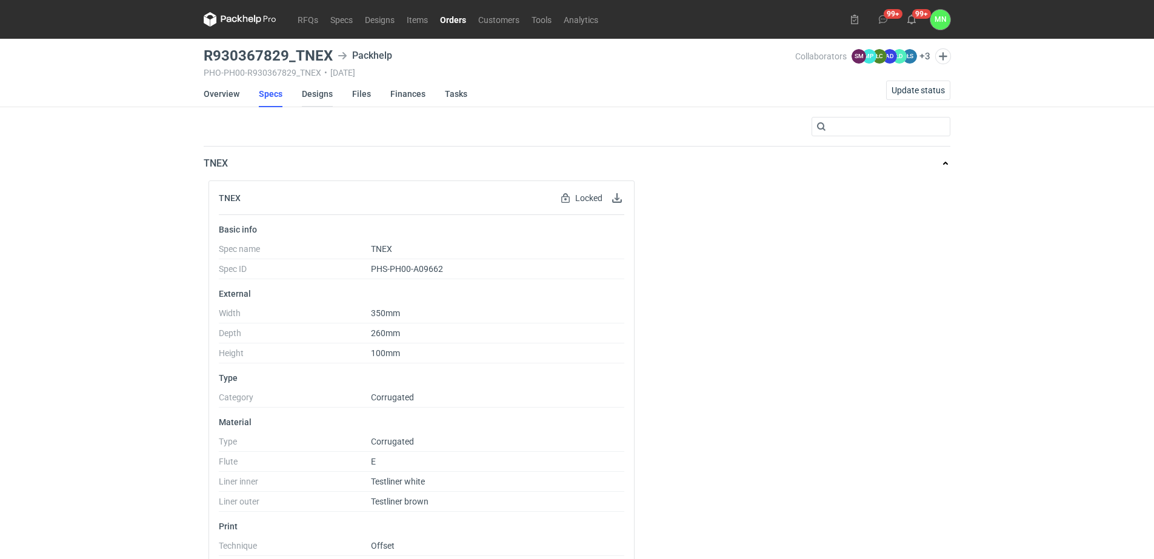
click at [325, 92] on link "Designs" at bounding box center [317, 94] width 31 height 27
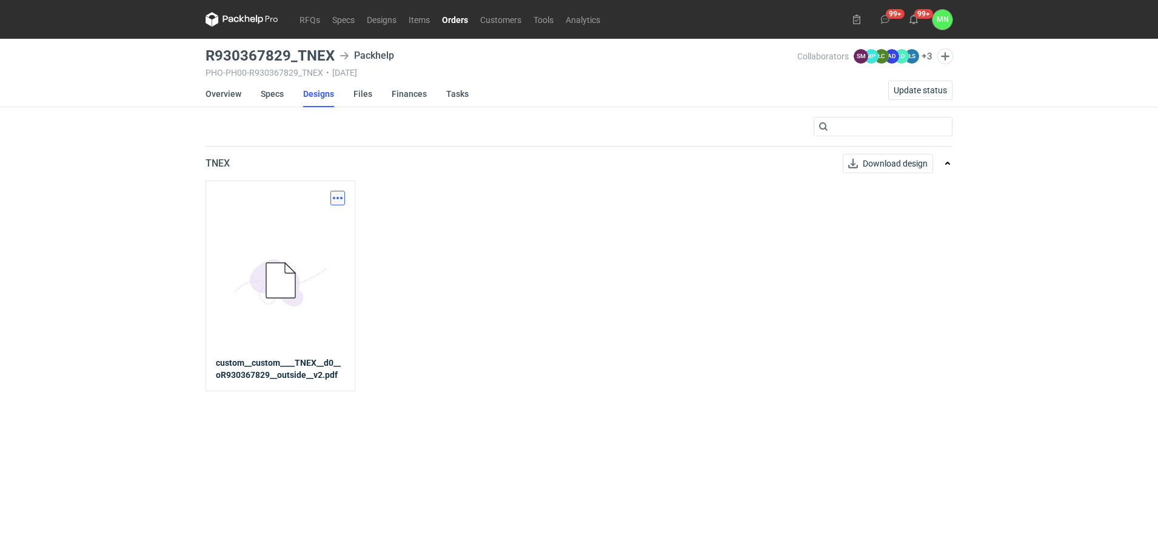
click at [336, 202] on button "button" at bounding box center [337, 198] width 15 height 15
click at [272, 217] on link "Download design part" at bounding box center [284, 224] width 112 height 19
click at [342, 19] on link "Specs" at bounding box center [343, 19] width 35 height 15
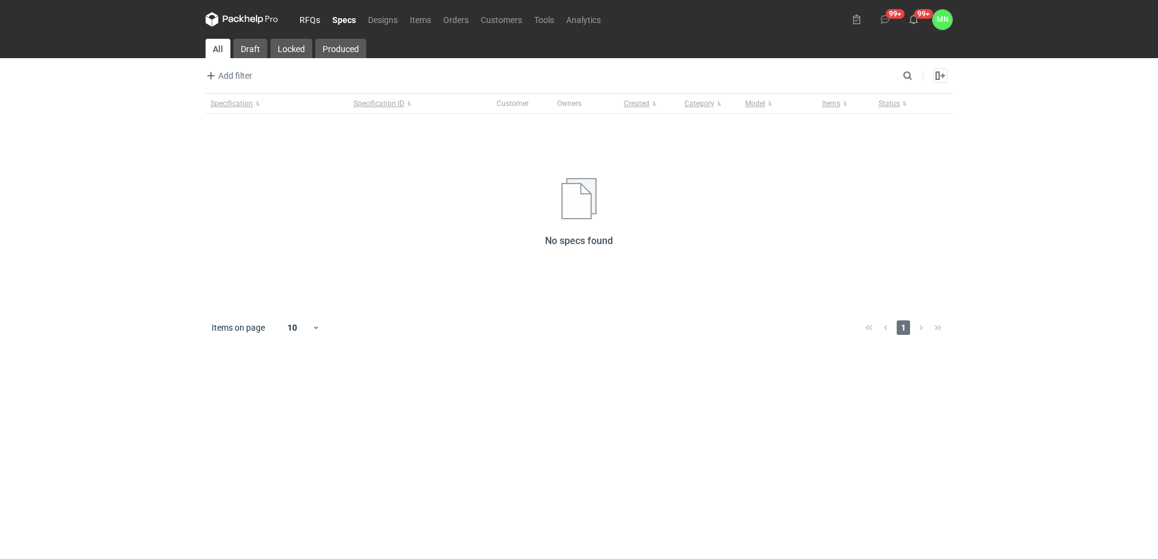
click at [303, 21] on link "RFQs" at bounding box center [309, 19] width 33 height 15
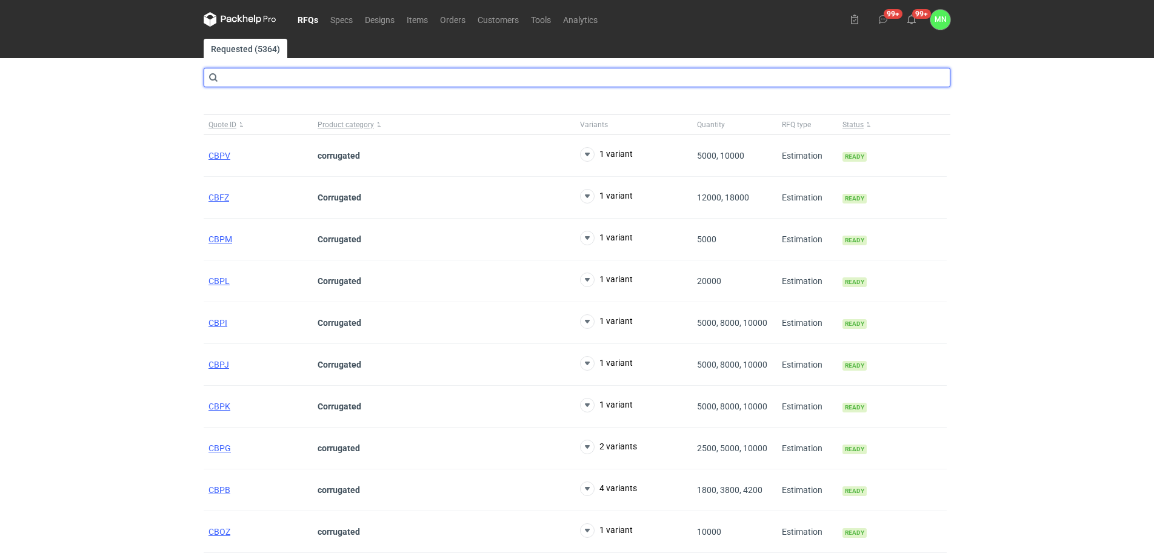
click at [277, 81] on input "text" at bounding box center [577, 77] width 747 height 19
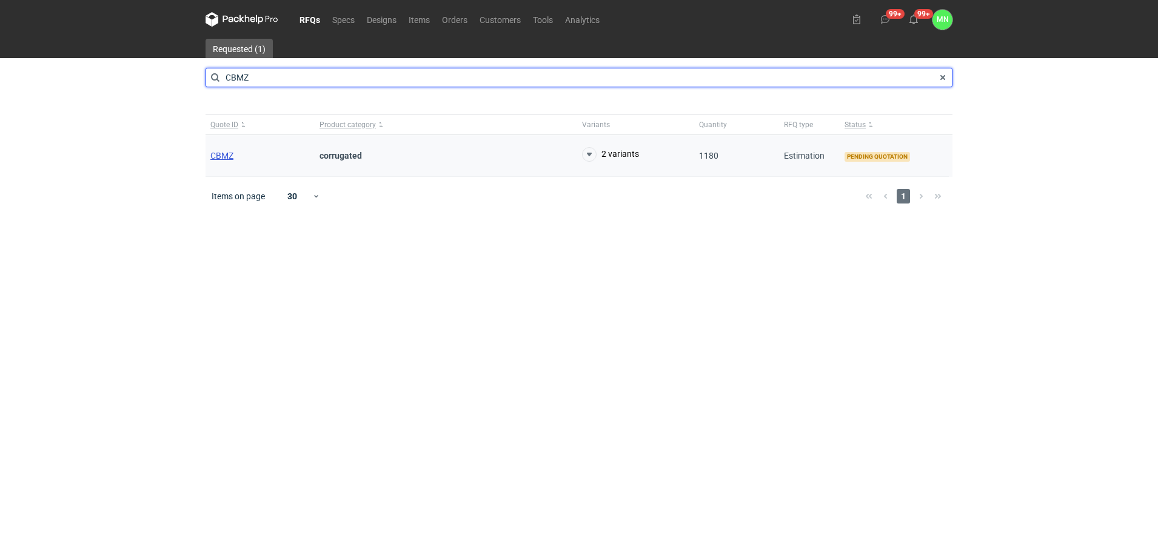
type input "CBMZ"
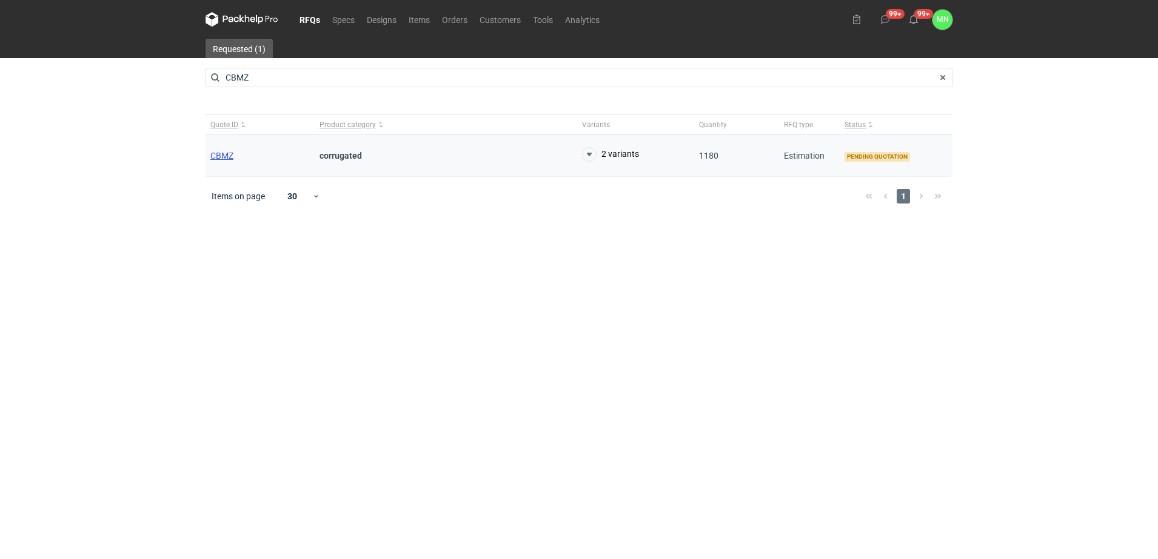
click at [233, 159] on span "CBMZ" at bounding box center [221, 156] width 23 height 10
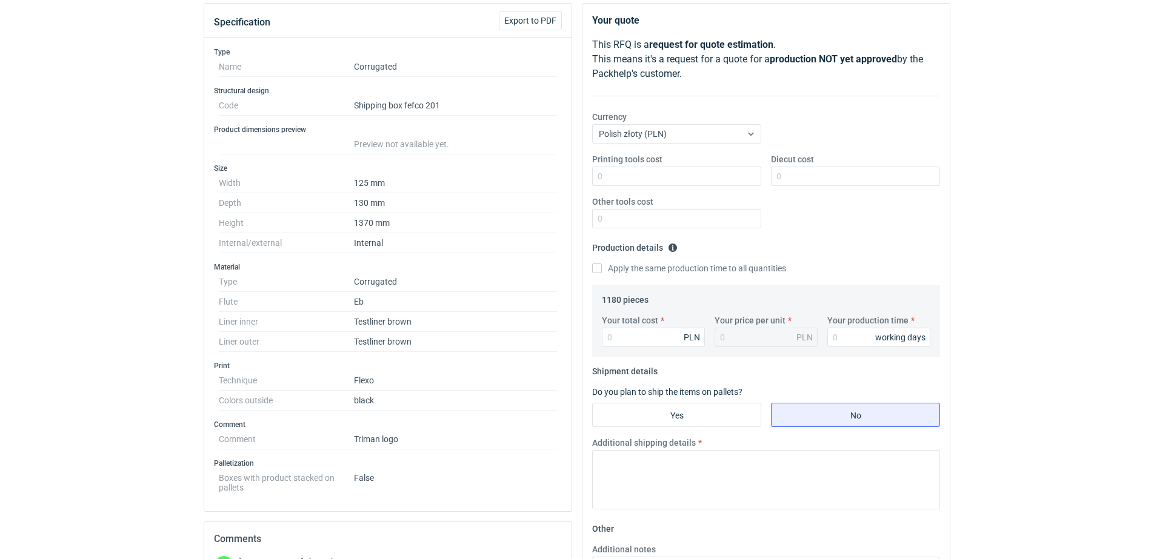
scroll to position [152, 0]
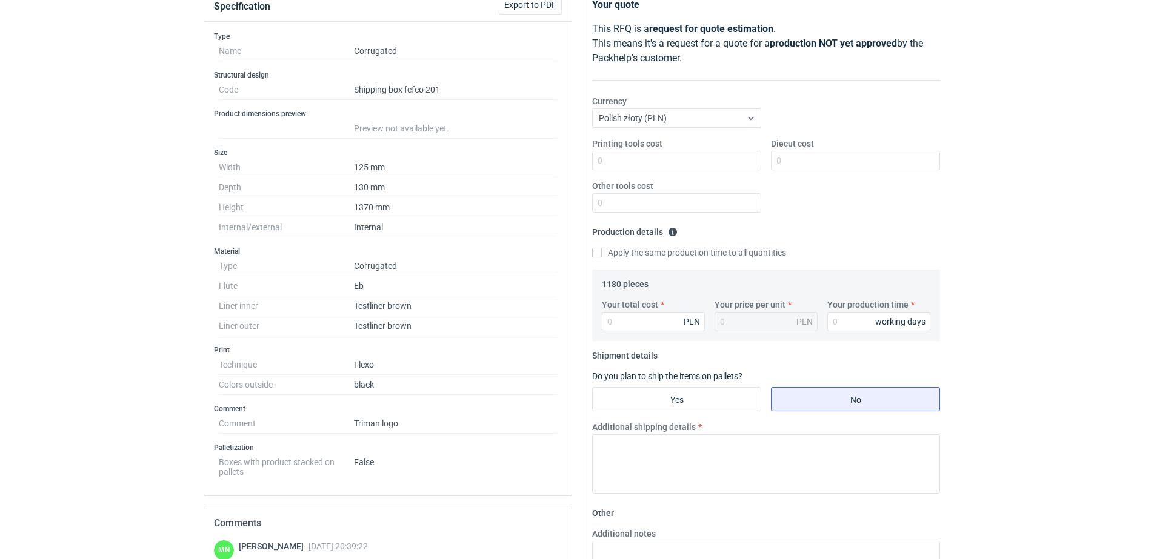
click at [105, 350] on div "RFQs Specs Designs Items Orders Customers Tools Analytics 99+ 99+ MN Małgorzata…" at bounding box center [577, 127] width 1154 height 559
click at [16, 107] on div "RFQs Specs Designs Items Orders Customers Tools Analytics 99+ 99+ MN Małgorzata…" at bounding box center [577, 127] width 1154 height 559
click at [150, 302] on div "RFQs Specs Designs Items Orders Customers Tools Analytics 99+ 99+ MN Małgorzata…" at bounding box center [577, 127] width 1154 height 559
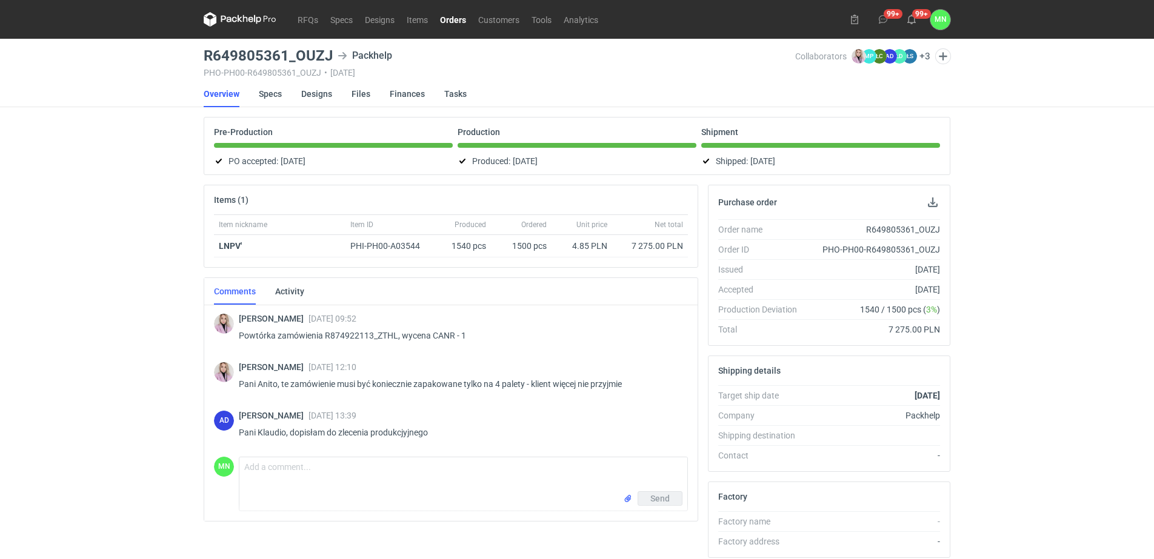
click at [459, 22] on link "Orders" at bounding box center [453, 19] width 38 height 15
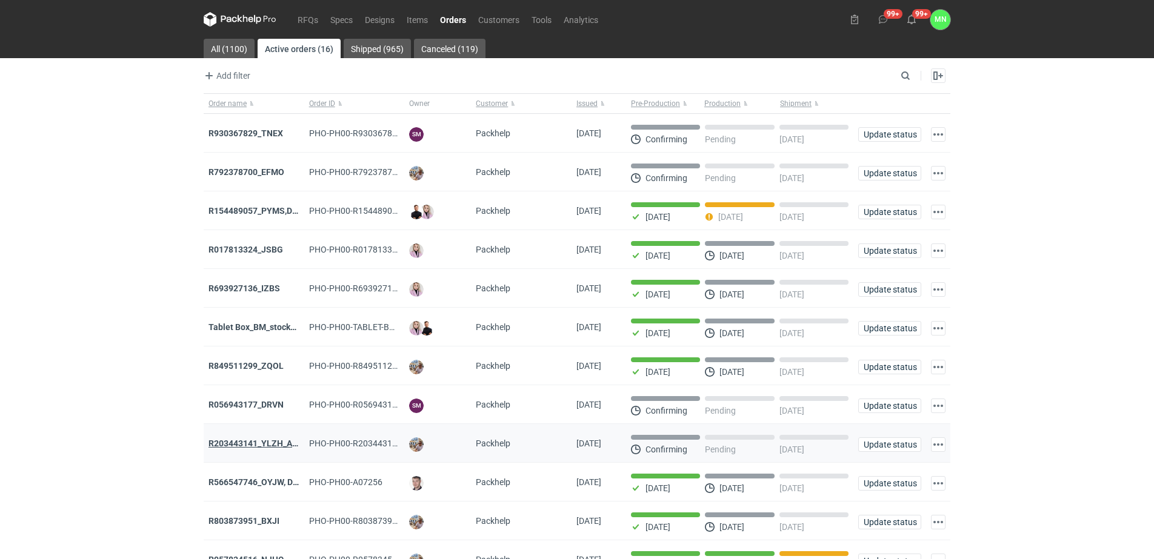
click at [273, 447] on strong "R203443141_YLZH_AHYW" at bounding box center [259, 444] width 102 height 10
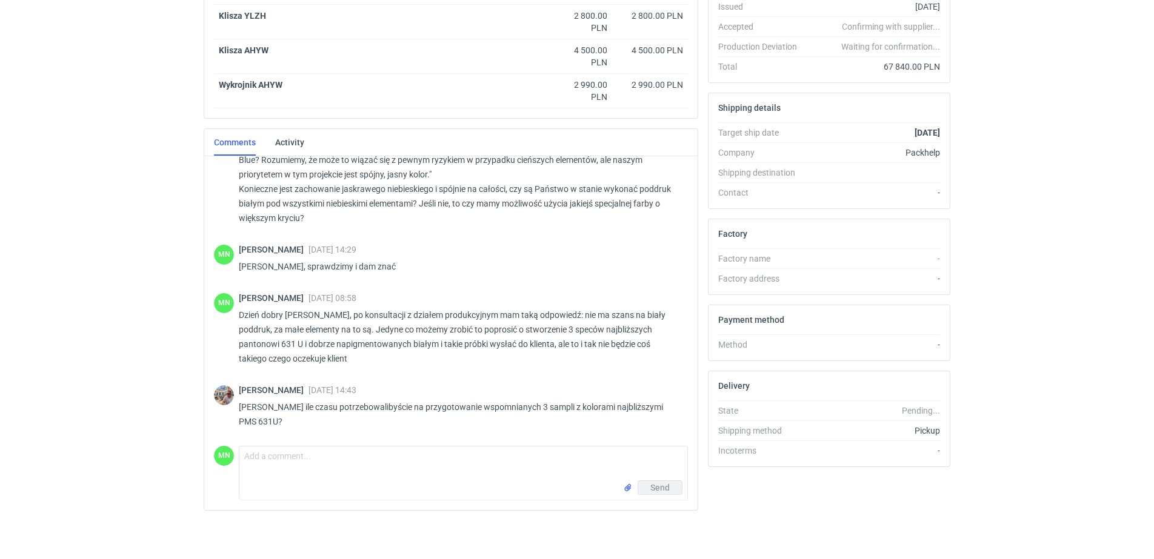
scroll to position [1285, 0]
click at [17, 118] on div "RFQs Specs Designs Items Orders Customers Tools Analytics 99+ 99+ MN Małgorzata…" at bounding box center [577, 4] width 1154 height 559
click at [281, 465] on textarea "Comment message" at bounding box center [463, 464] width 448 height 34
type textarea "Dzień dobry Panie Michale, do piątku powinniśmy dać radę wysłać próbki"
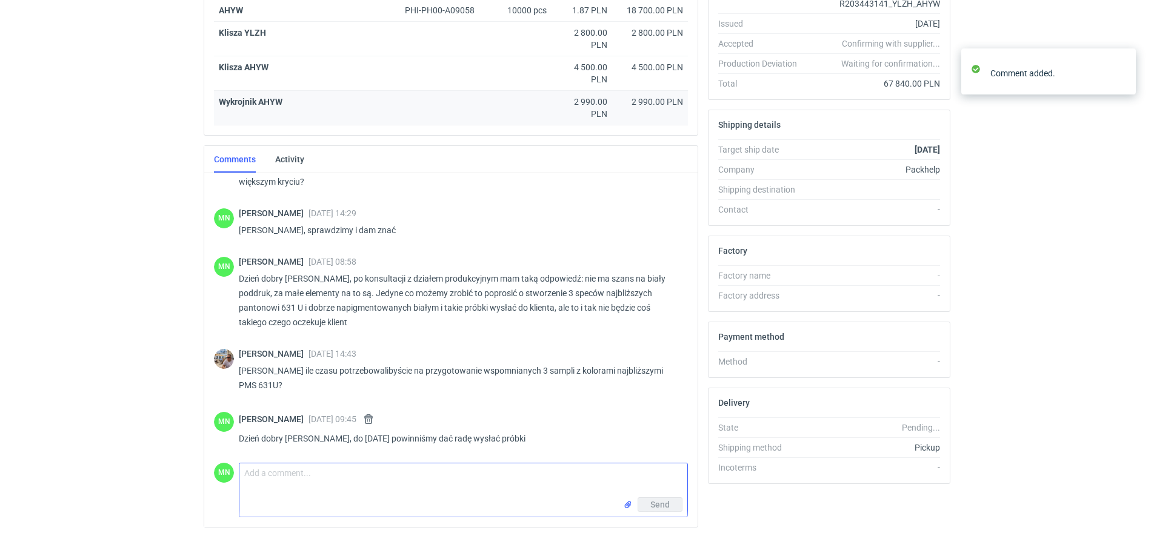
scroll to position [0, 0]
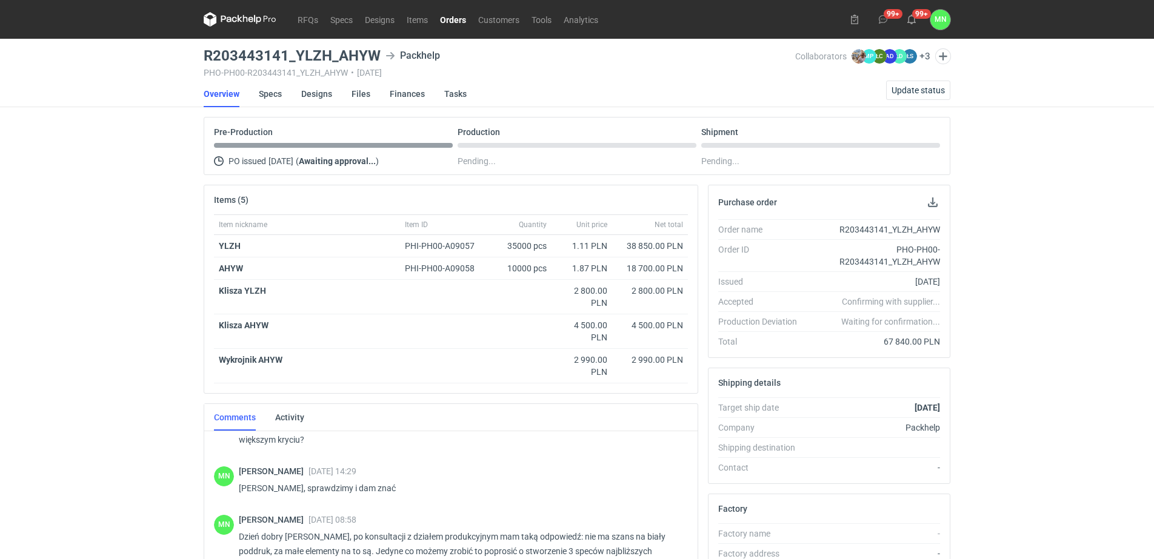
click at [445, 21] on link "Orders" at bounding box center [453, 19] width 38 height 15
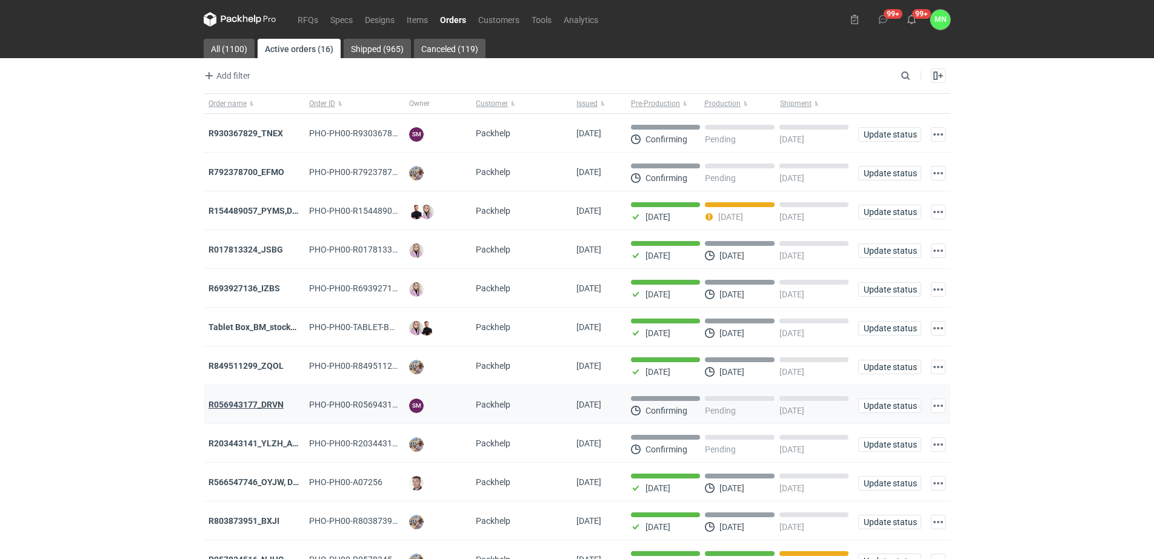
click at [267, 406] on strong "R056943177_DRVN" at bounding box center [245, 405] width 75 height 10
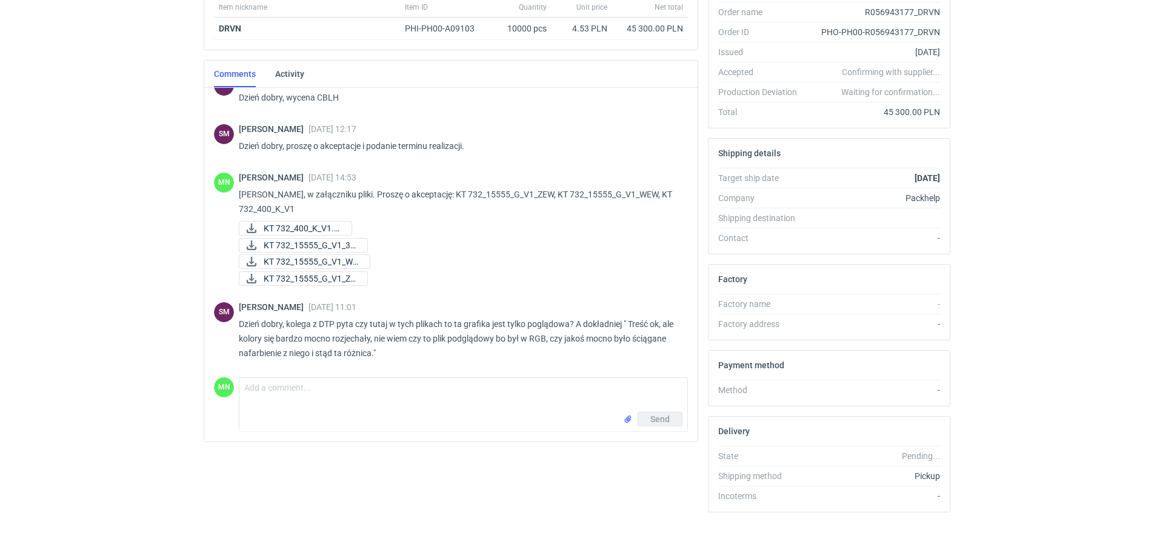
scroll to position [219, 0]
click at [333, 398] on textarea "Comment message" at bounding box center [463, 393] width 448 height 34
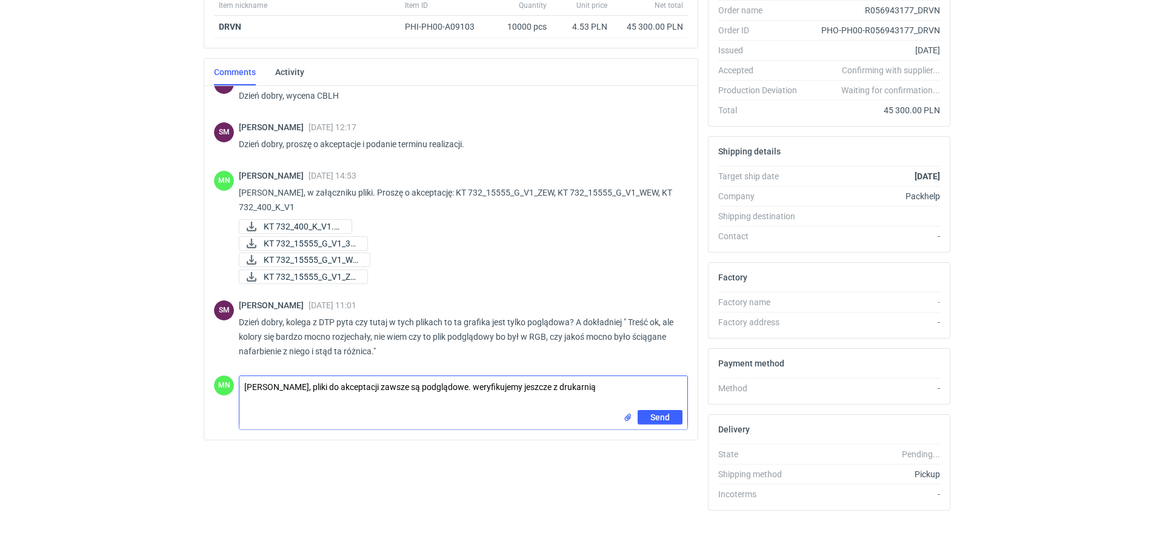
click at [642, 388] on textarea "Panie Sebastianie, pliki do akceptacji zawsze są podglądowe. weryfikujemy jeszc…" at bounding box center [463, 393] width 448 height 34
click at [483, 386] on textarea "Panie Sebastianie, pliki do akceptacji zawsze są podglądowe. weryfikujemy jeszc…" at bounding box center [463, 393] width 448 height 34
click at [620, 388] on textarea "Panie Sebastianie, pliki do akceptacji zawsze są podglądowe. Weryfikujemy jeszc…" at bounding box center [463, 393] width 448 height 34
type textarea "Panie Sebastianie, pliki do akceptacji zawsze są podglądowe. Weryfikujemy jeszc…"
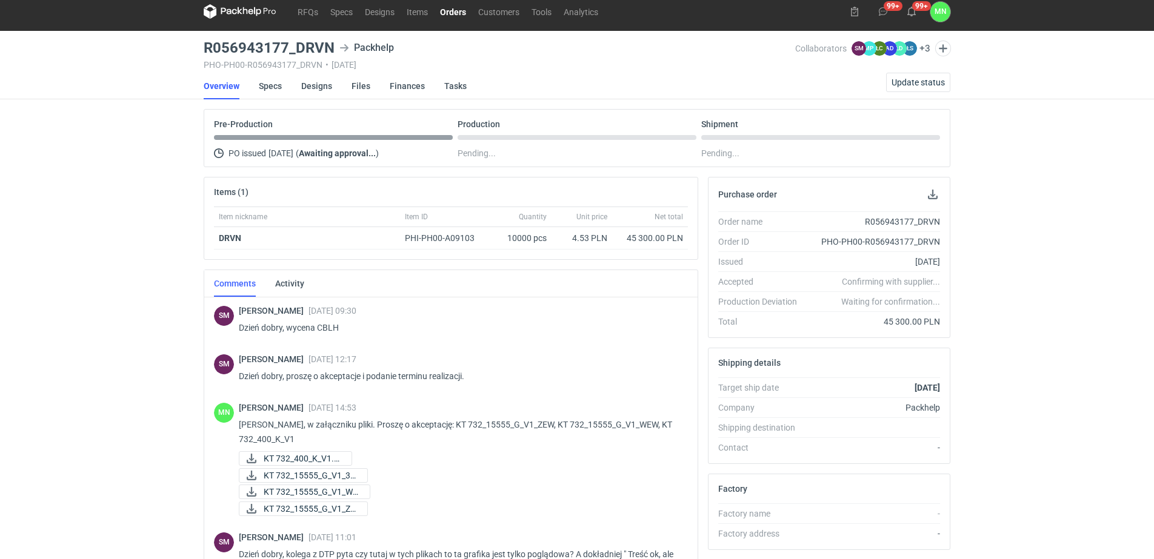
scroll to position [0, 0]
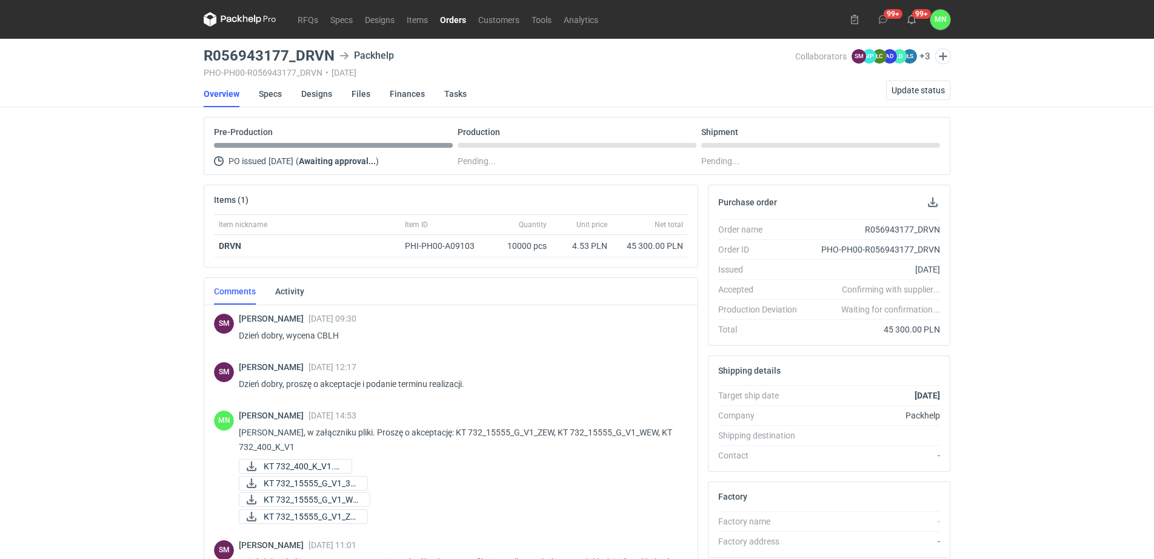
click at [443, 20] on link "Orders" at bounding box center [453, 19] width 38 height 15
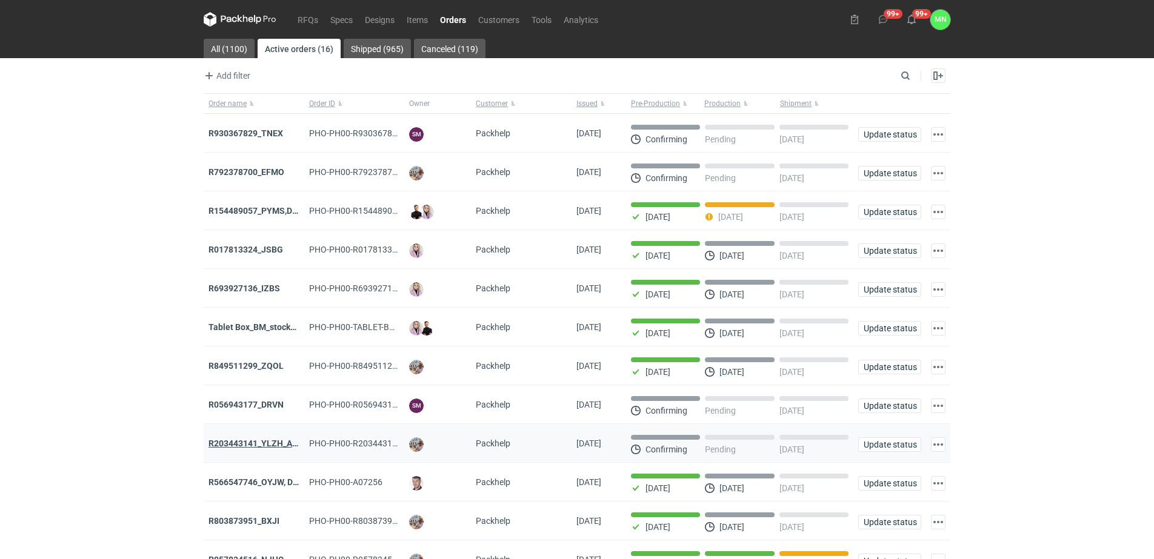
click at [255, 448] on strong "R203443141_YLZH_AHYW" at bounding box center [259, 444] width 102 height 10
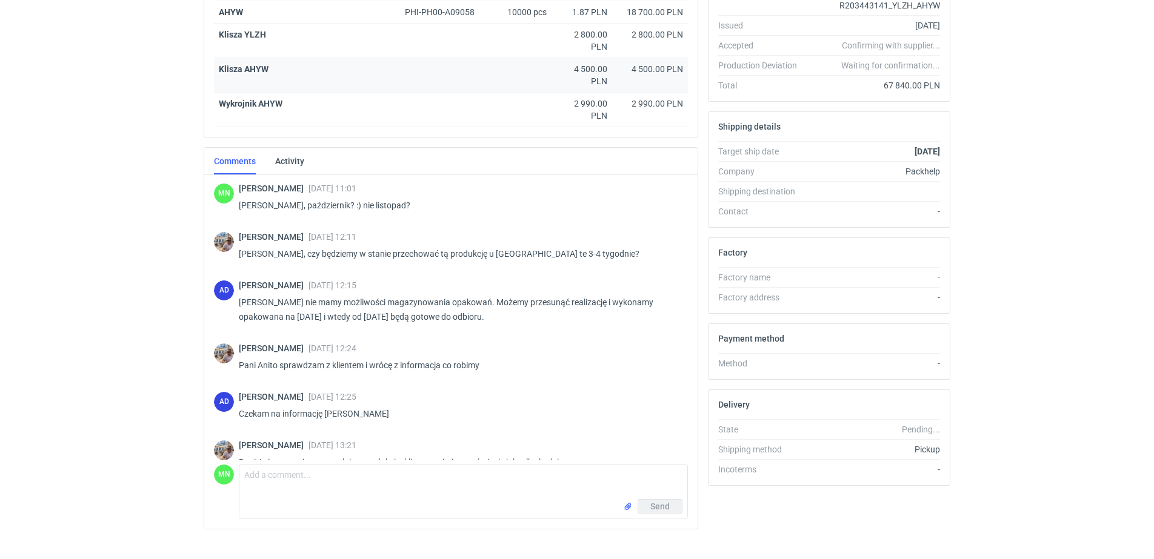
scroll to position [275, 0]
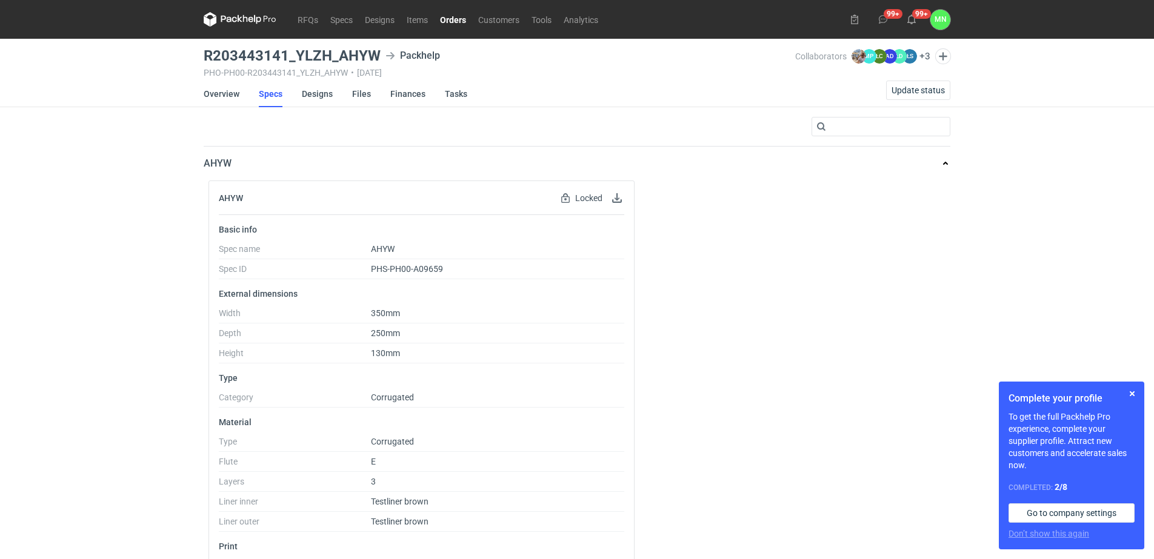
click at [318, 58] on h3 "R203443141_YLZH_AHYW" at bounding box center [292, 55] width 177 height 15
copy h3 "R203443141_YLZH_AHYW"
